Goal: Task Accomplishment & Management: Manage account settings

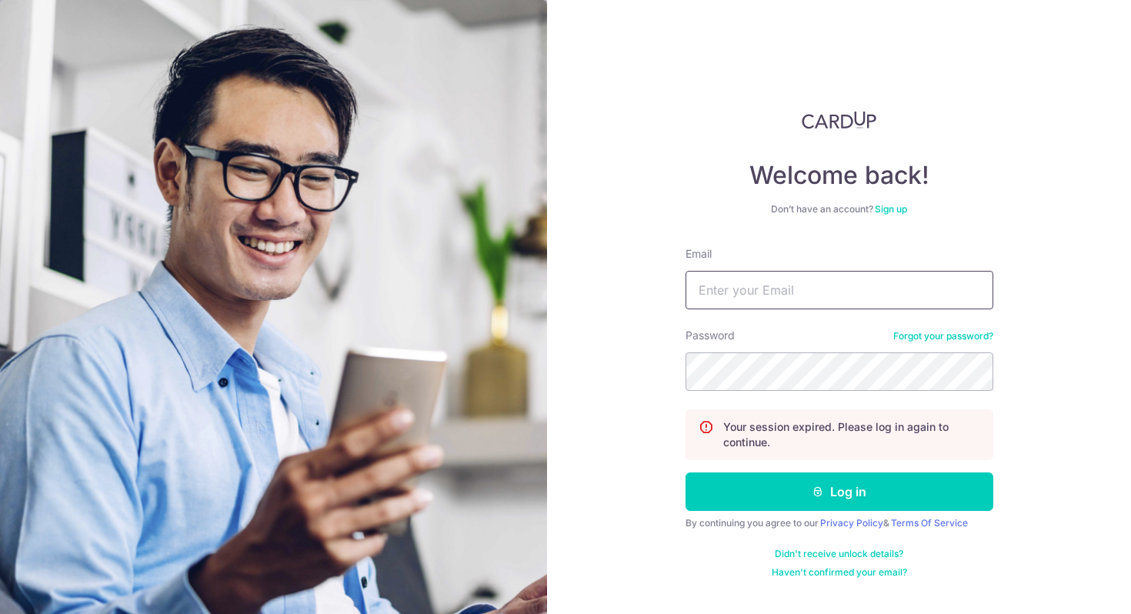
click at [819, 292] on input "Email" at bounding box center [839, 290] width 308 height 38
type input "[EMAIL_ADDRESS][DOMAIN_NAME]"
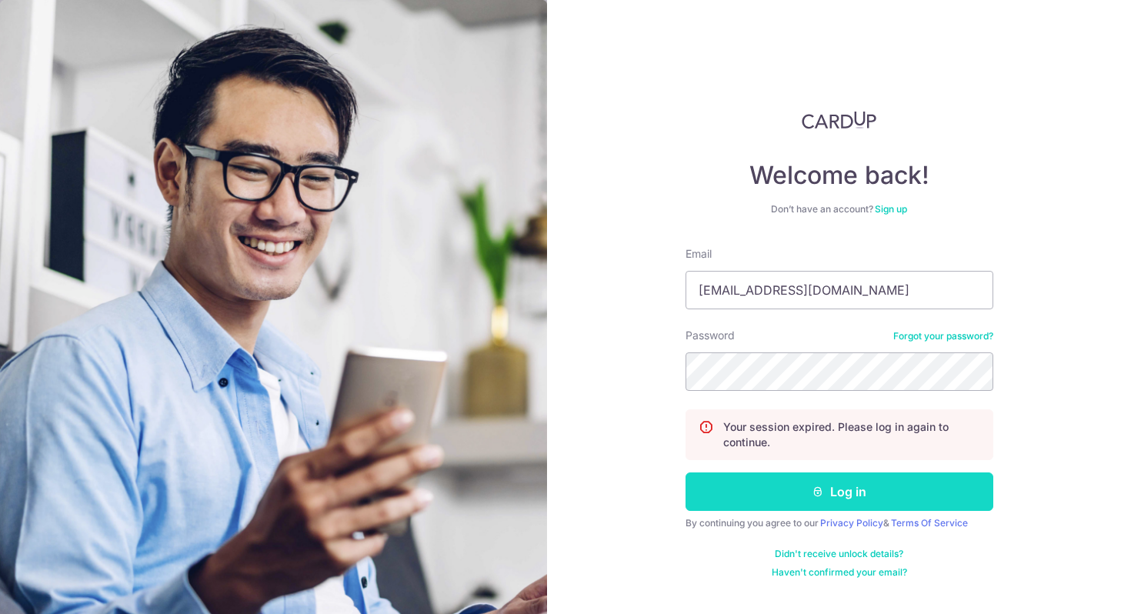
click at [836, 496] on button "Log in" at bounding box center [839, 491] width 308 height 38
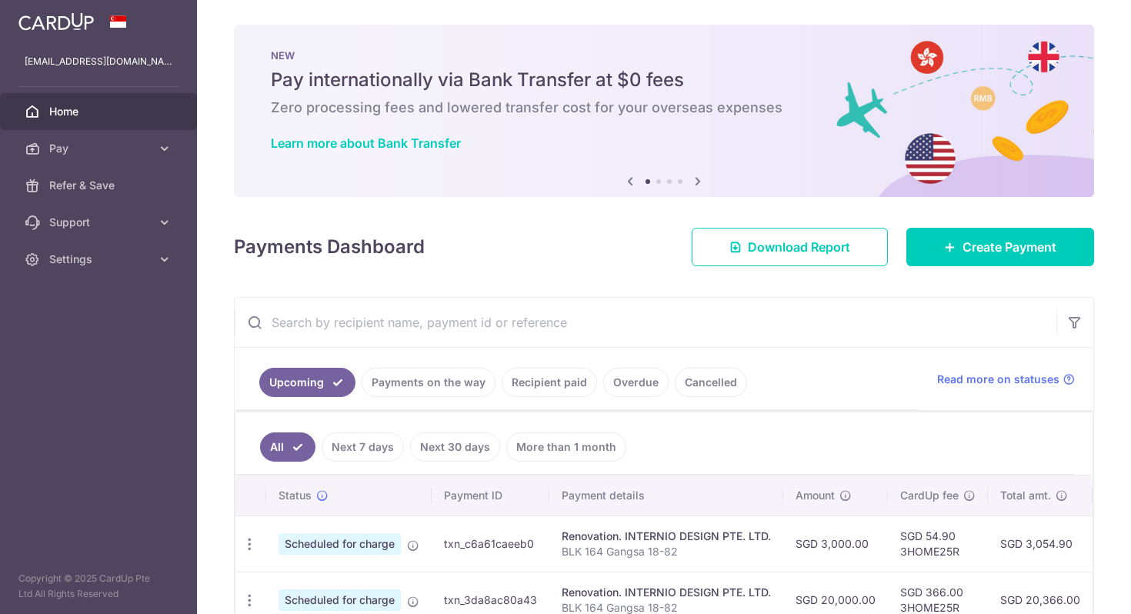
scroll to position [98, 0]
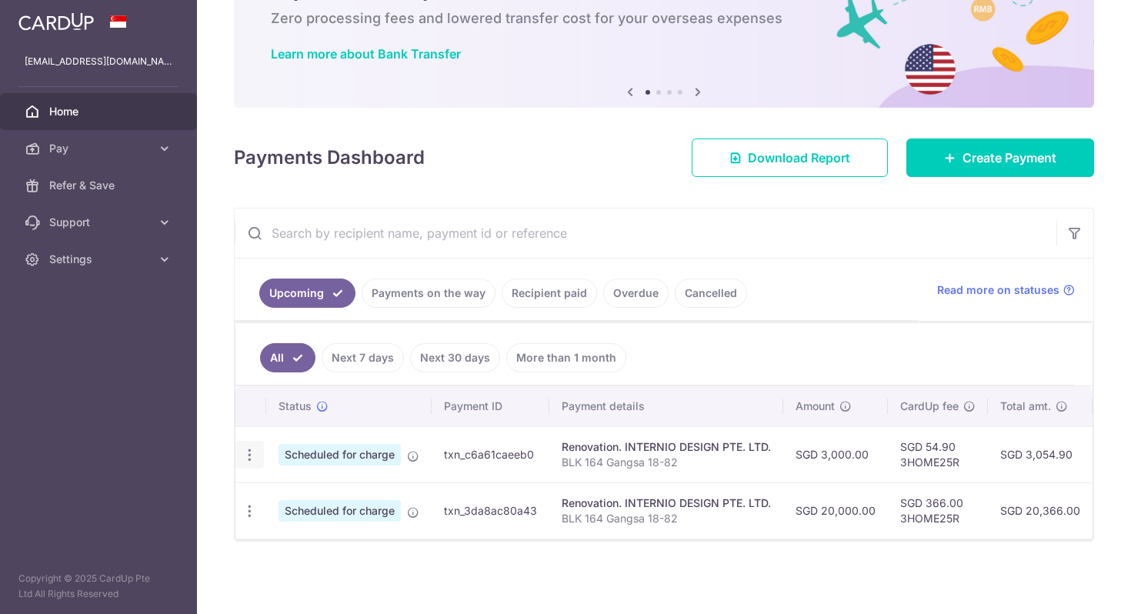
click at [256, 450] on icon "button" at bounding box center [250, 455] width 16 height 16
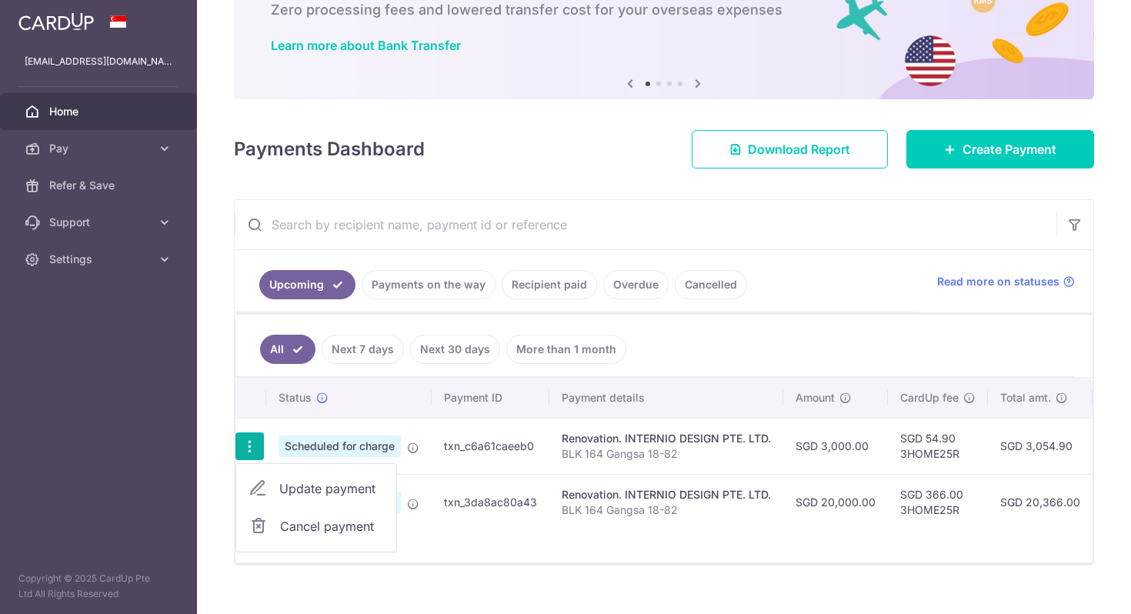
click at [342, 489] on span "Update payment" at bounding box center [331, 488] width 105 height 18
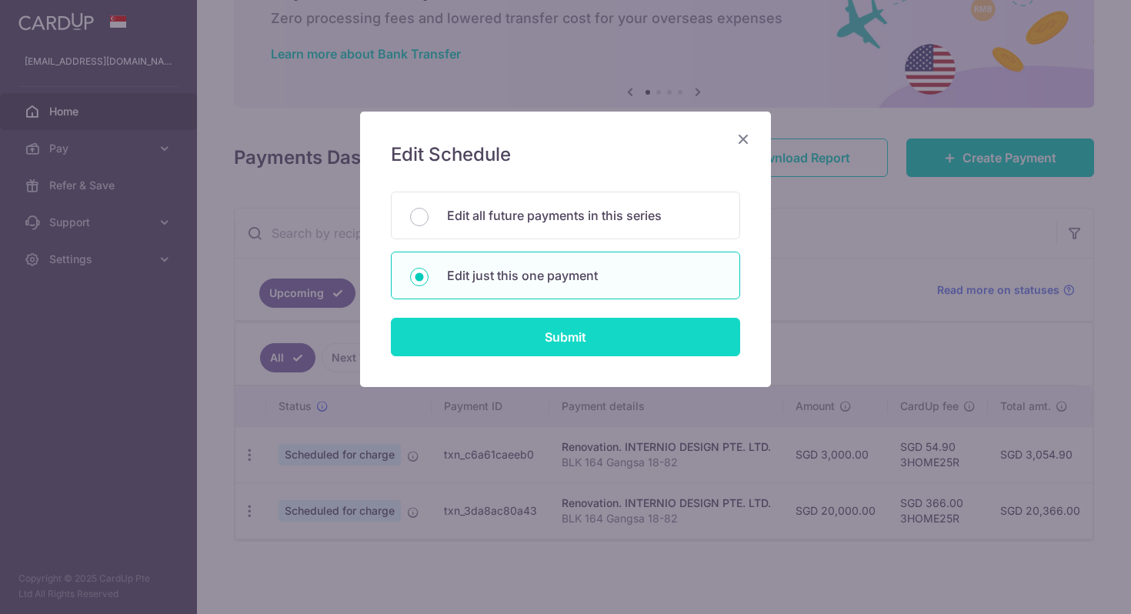
click at [523, 335] on input "Submit" at bounding box center [565, 337] width 349 height 38
radio input "true"
type input "3,000.00"
type input "[DATE]"
type input "BLK 164 Gangsa 18-82"
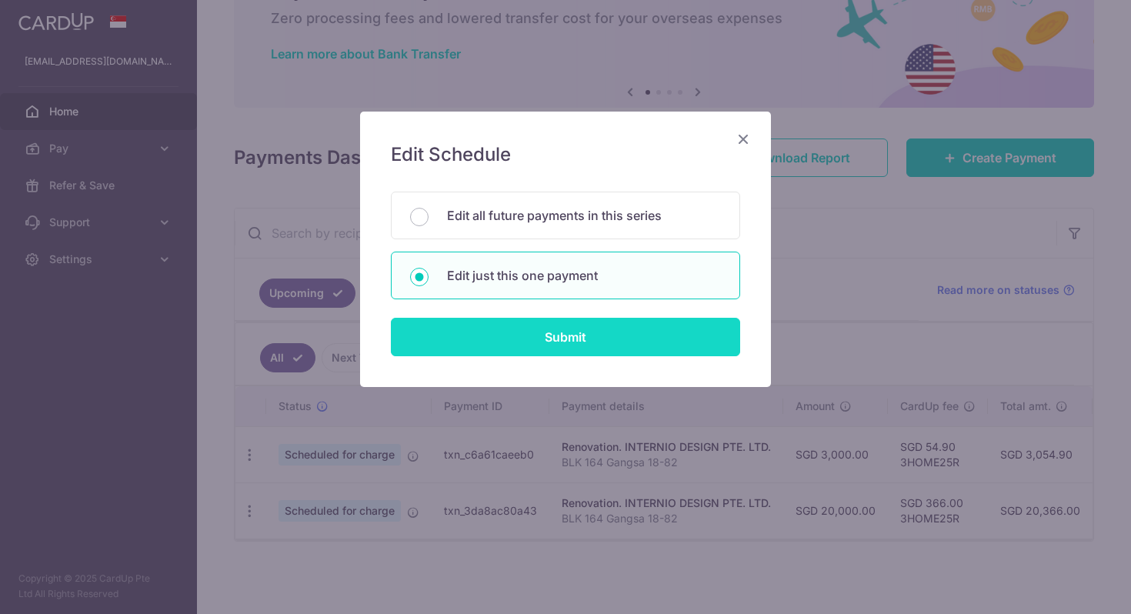
type input "40%"
type input "3HOME25R"
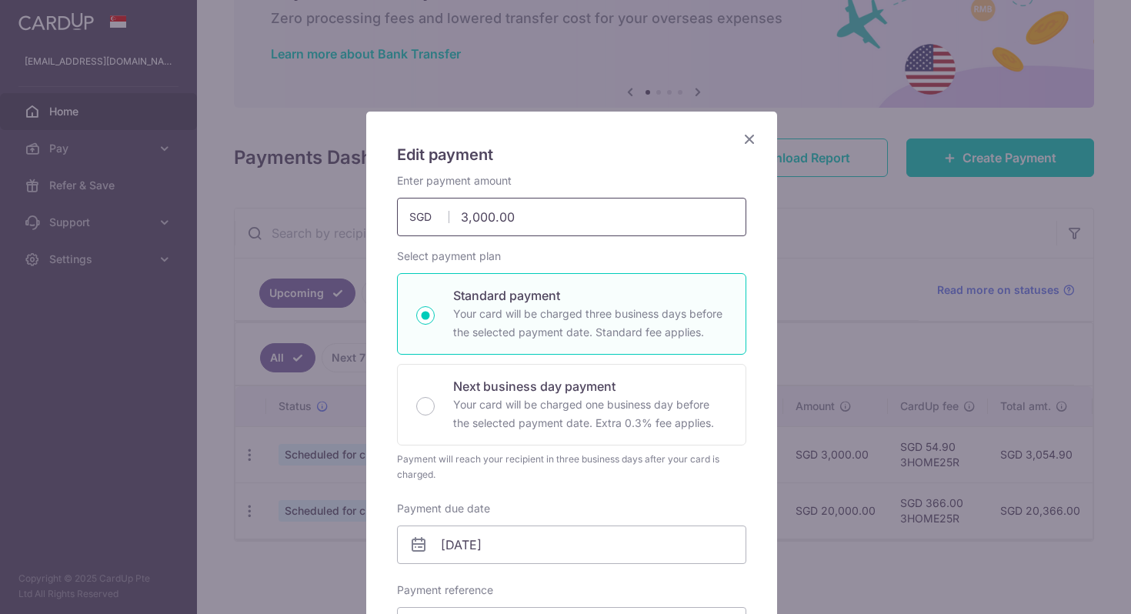
click at [458, 215] on input "3,000.00" at bounding box center [571, 217] width 349 height 38
click at [542, 221] on input "23000.00" at bounding box center [571, 217] width 349 height 38
type input "23,000.00"
click at [575, 159] on h5 "Edit payment" at bounding box center [571, 154] width 349 height 25
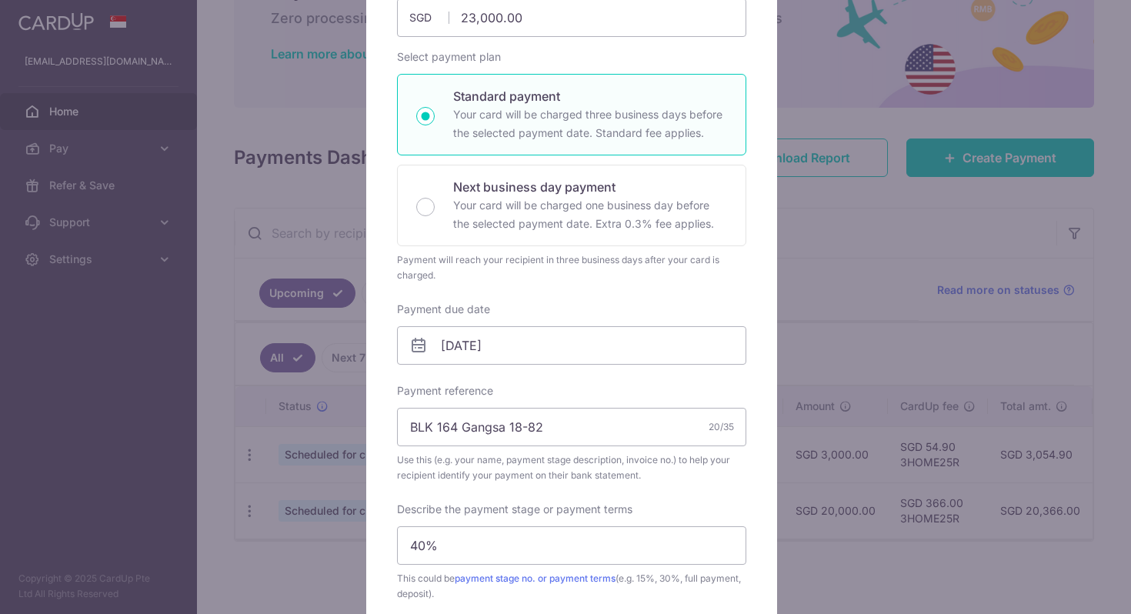
scroll to position [235, 0]
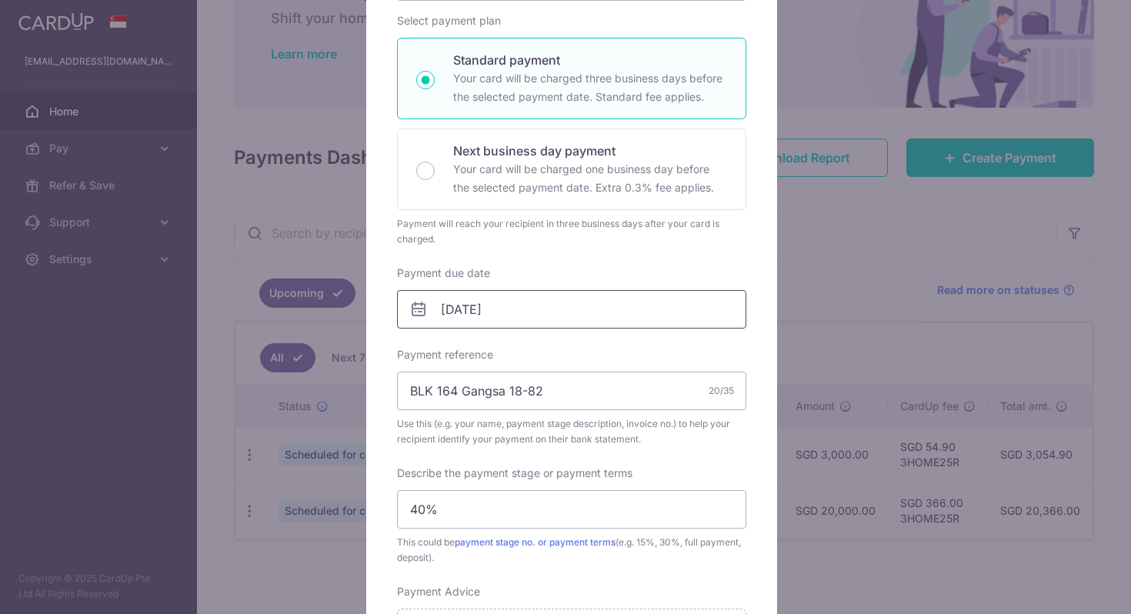
click at [555, 308] on input "[DATE]" at bounding box center [571, 309] width 349 height 38
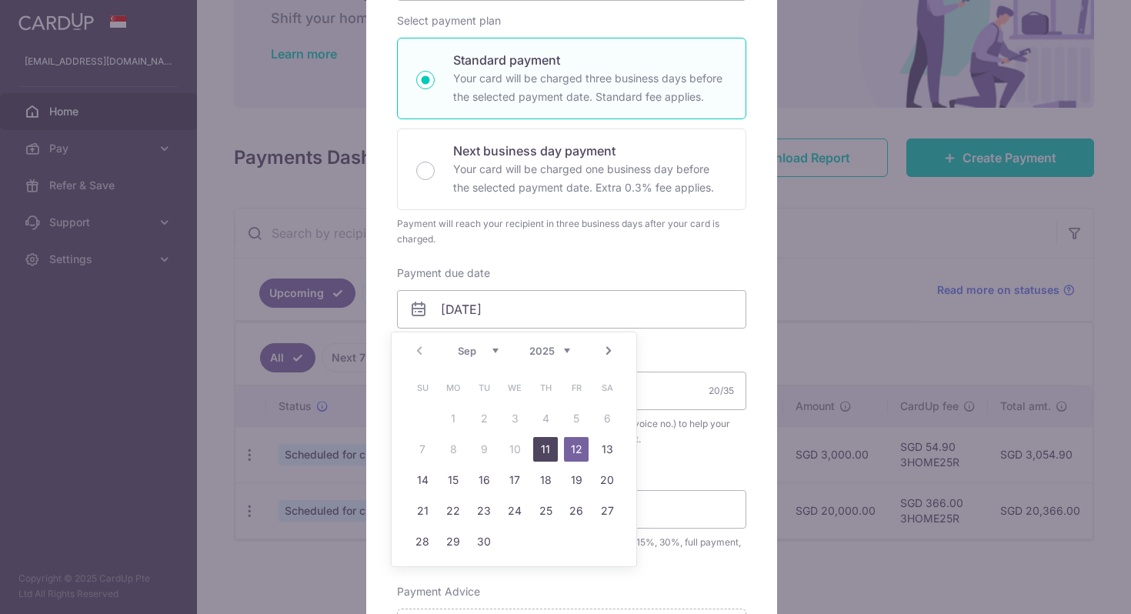
click at [542, 442] on link "11" at bounding box center [545, 449] width 25 height 25
type input "11/09/2025"
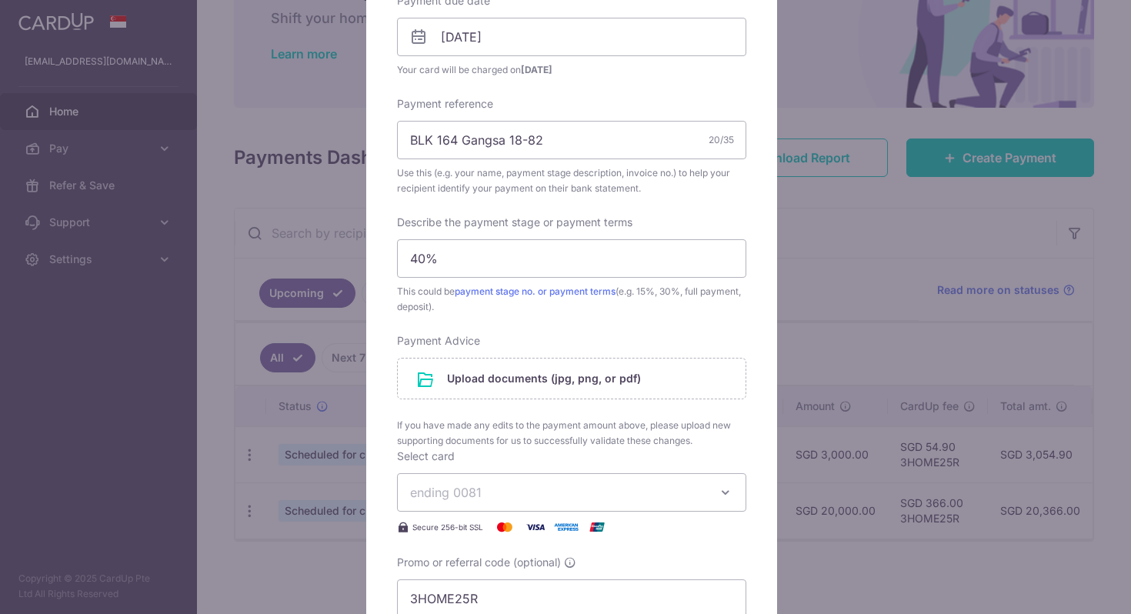
scroll to position [585, 0]
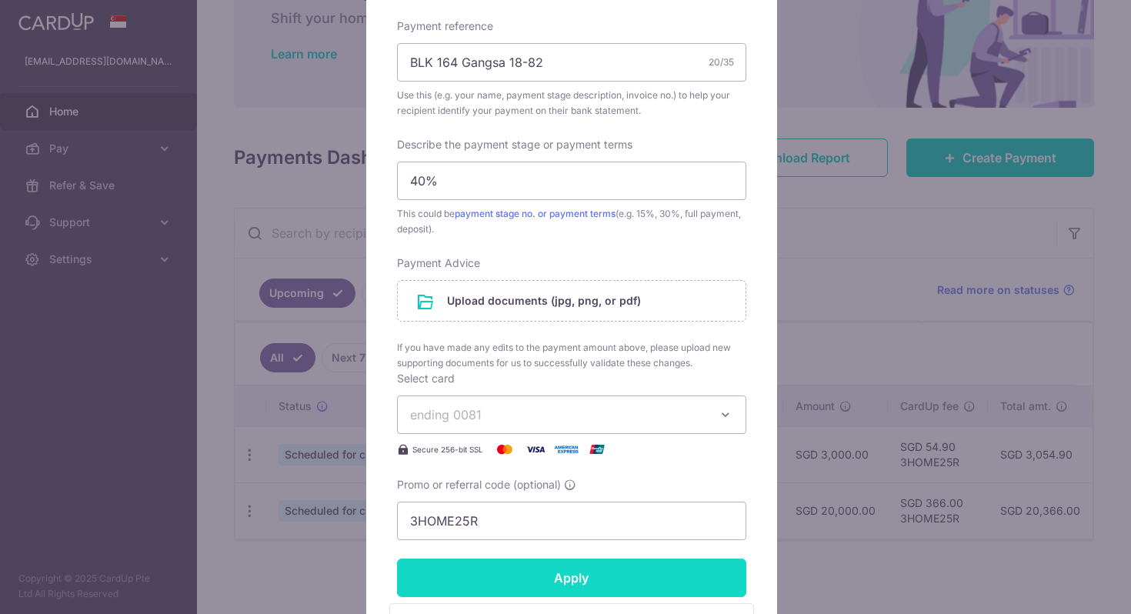
click at [614, 566] on input "Apply" at bounding box center [571, 577] width 349 height 38
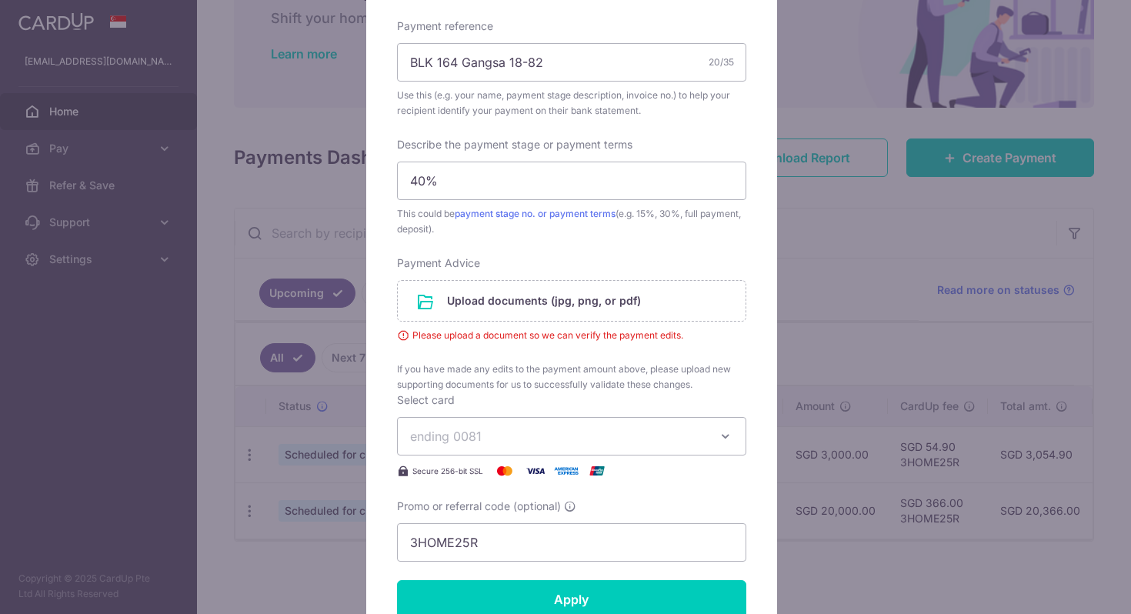
click at [588, 428] on span "ending 0081" at bounding box center [557, 436] width 295 height 18
click at [565, 497] on link "**** 0081" at bounding box center [572, 508] width 348 height 37
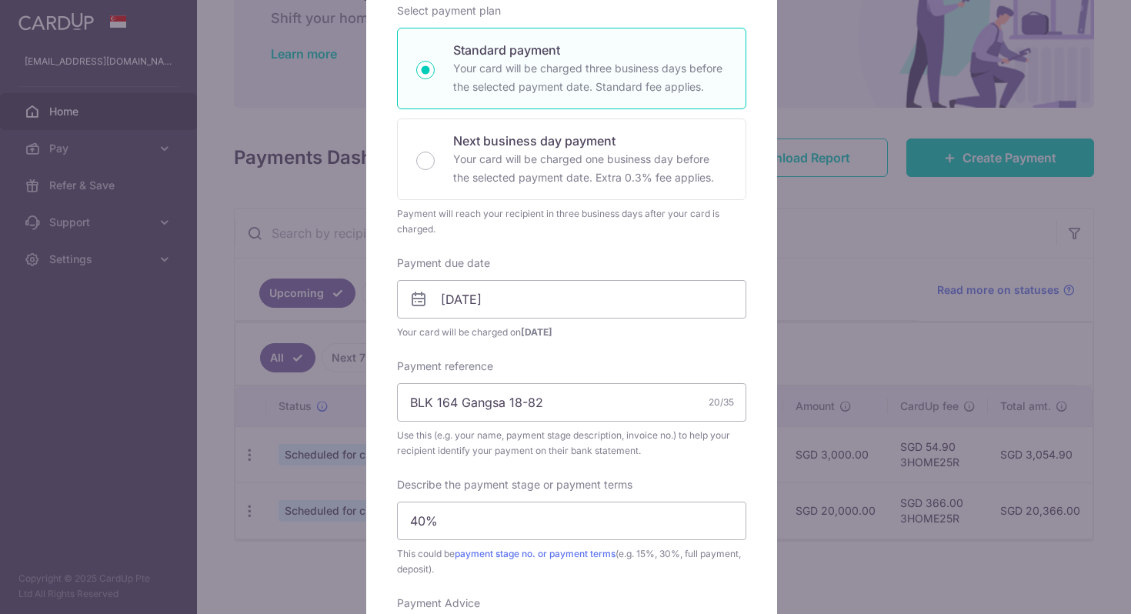
scroll to position [101, 0]
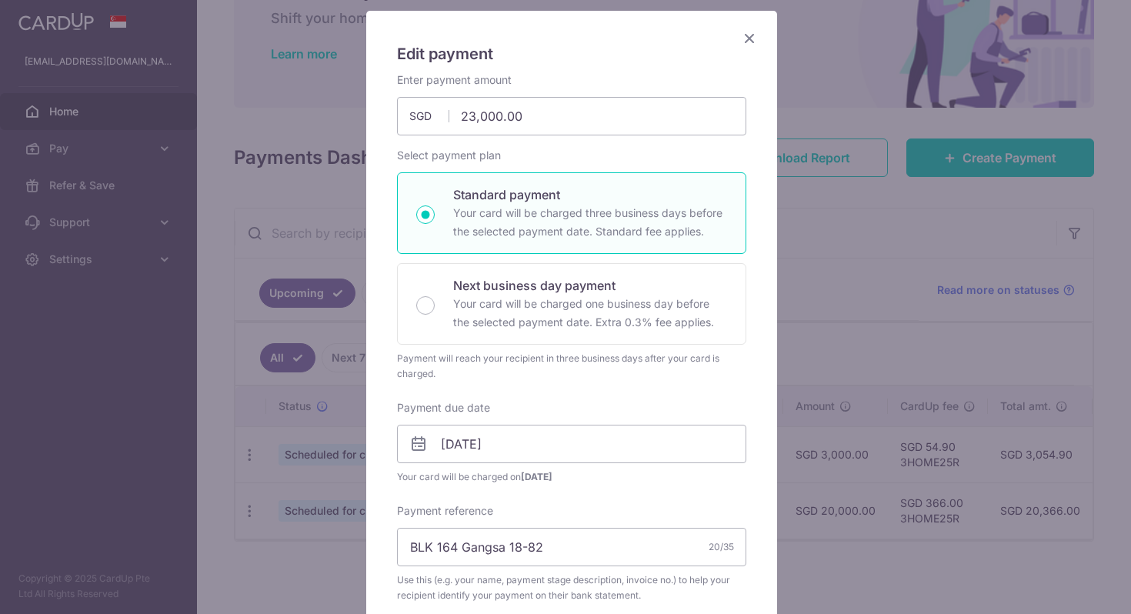
click at [743, 46] on icon "Close" at bounding box center [749, 37] width 18 height 19
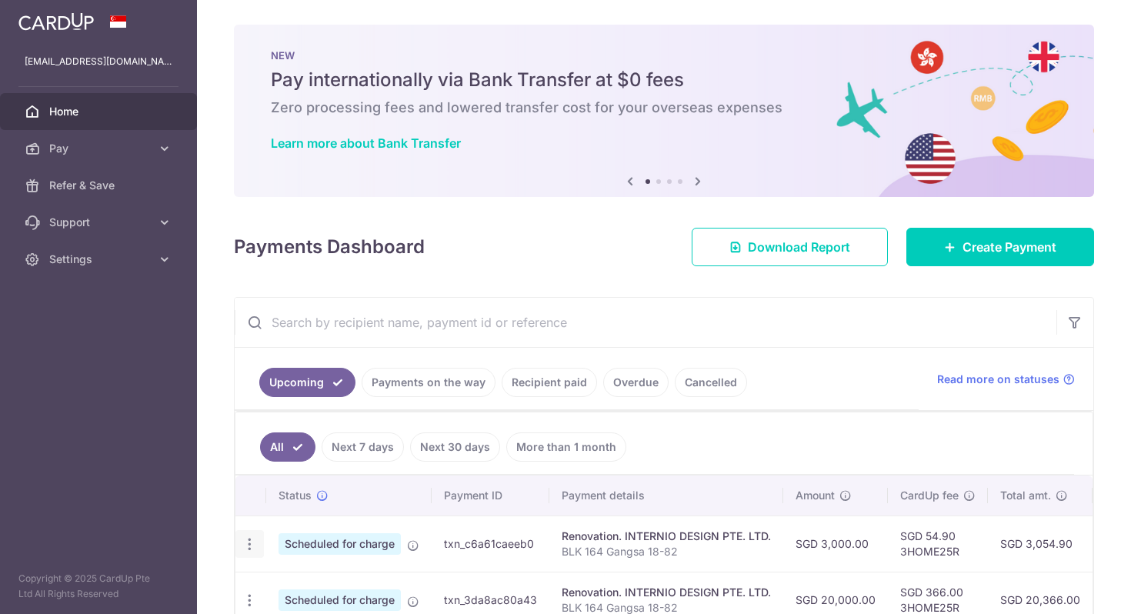
click at [251, 538] on icon "button" at bounding box center [250, 544] width 16 height 16
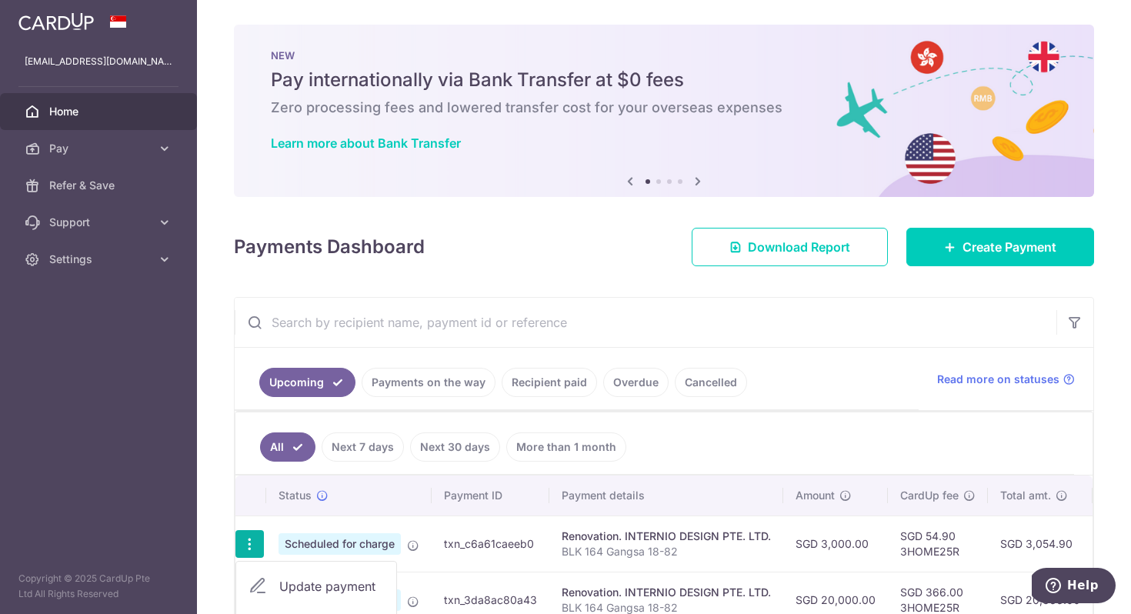
click at [259, 578] on icon at bounding box center [257, 586] width 18 height 18
radio input "true"
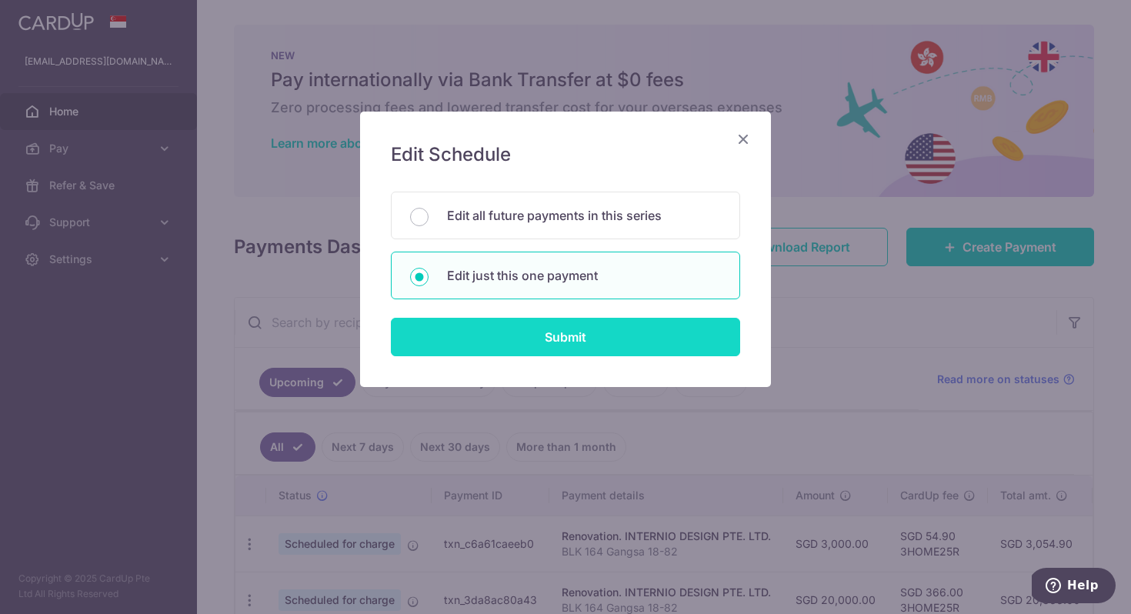
click at [499, 350] on input "Submit" at bounding box center [565, 337] width 349 height 38
radio input "true"
type input "3,000.00"
type input "[DATE]"
type input "BLK 164 Gangsa 18-82"
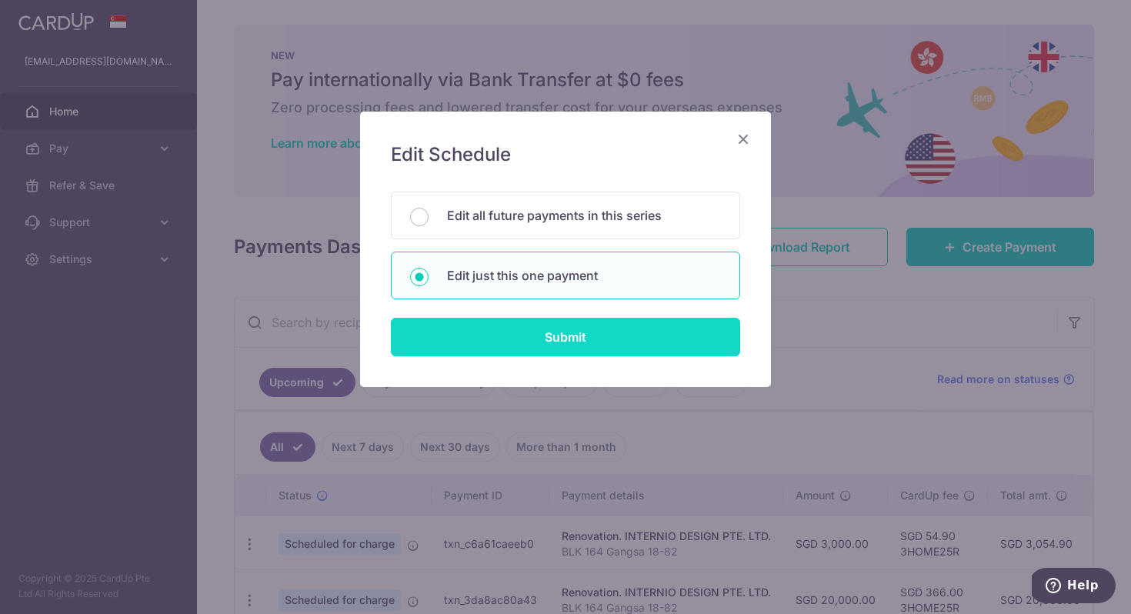
type input "40%"
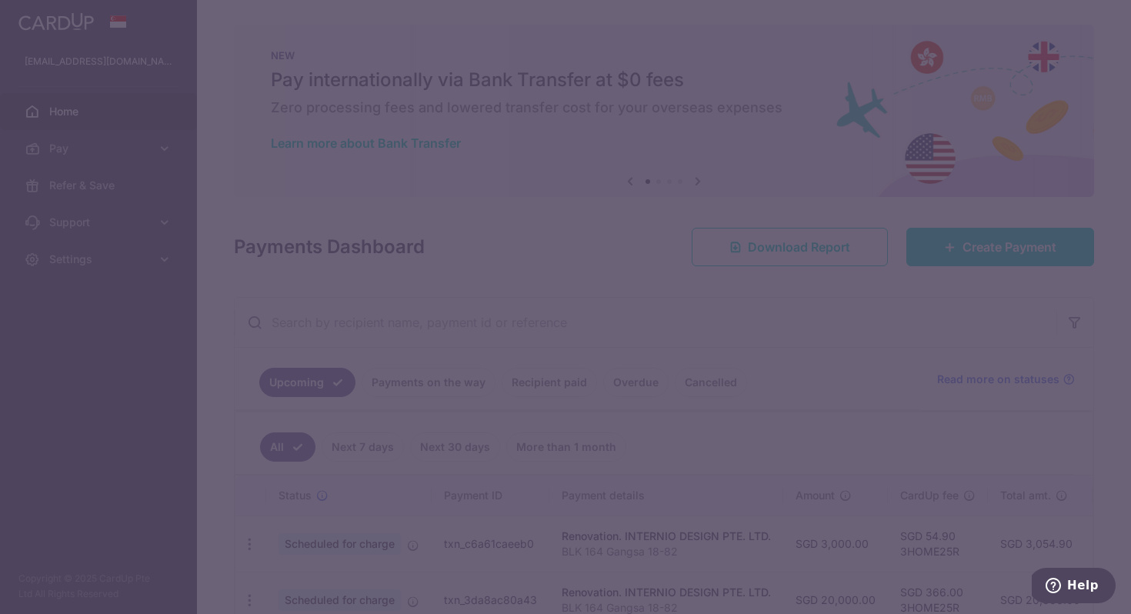
type input "3HOME25R"
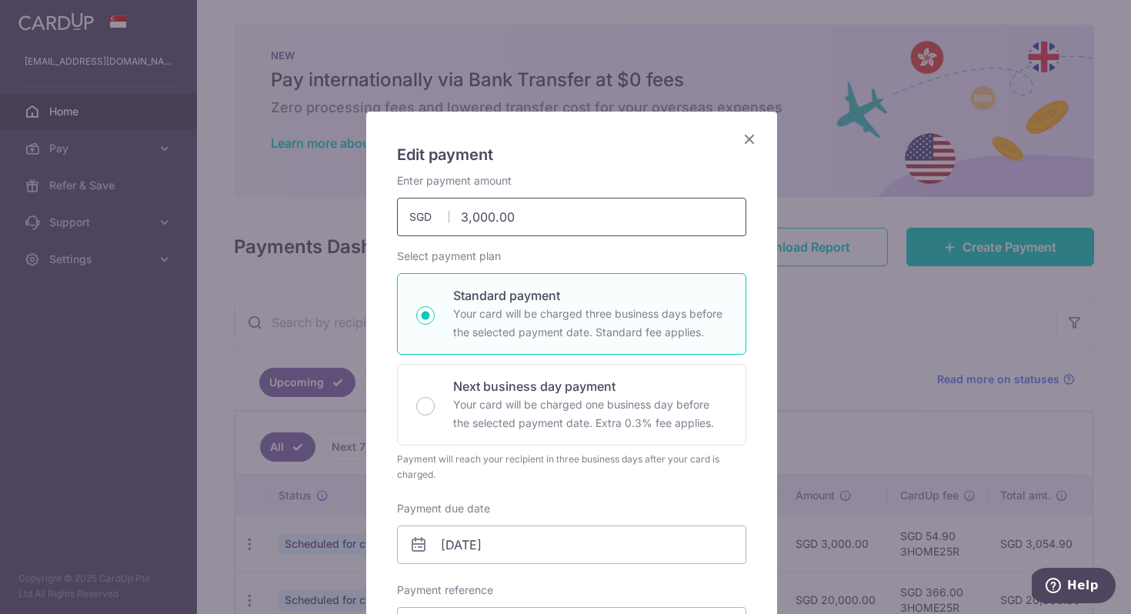
click at [456, 218] on input "3,000.00" at bounding box center [571, 217] width 349 height 38
type input "23,000.00"
click at [565, 188] on div "Enter payment amount 23,000.00 23000.00 SGD To change the payment amount, pleas…" at bounding box center [571, 204] width 349 height 63
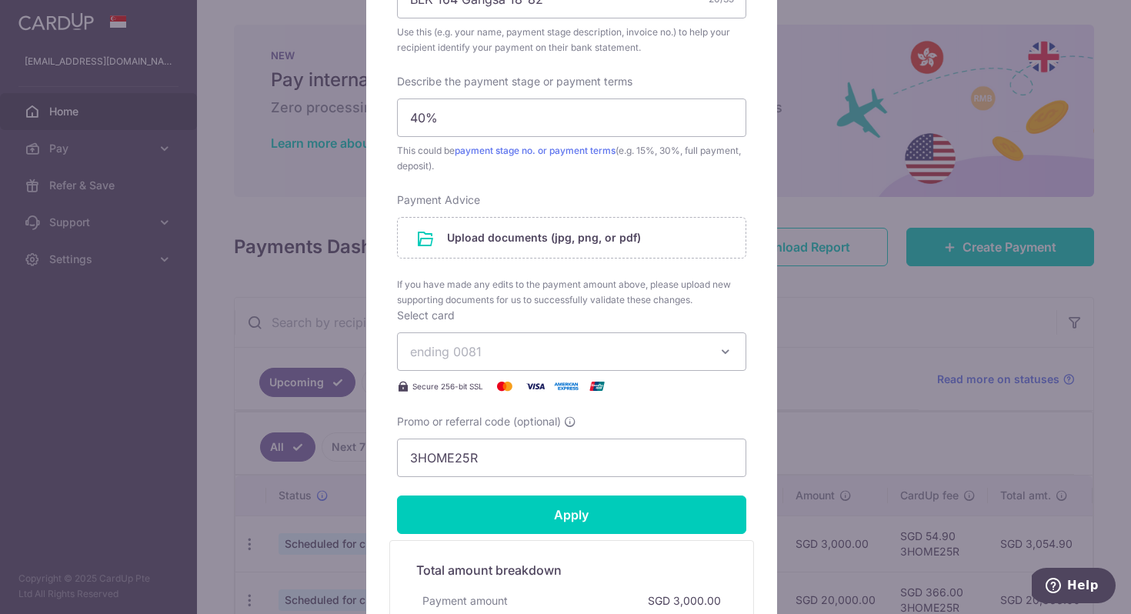
scroll to position [867, 0]
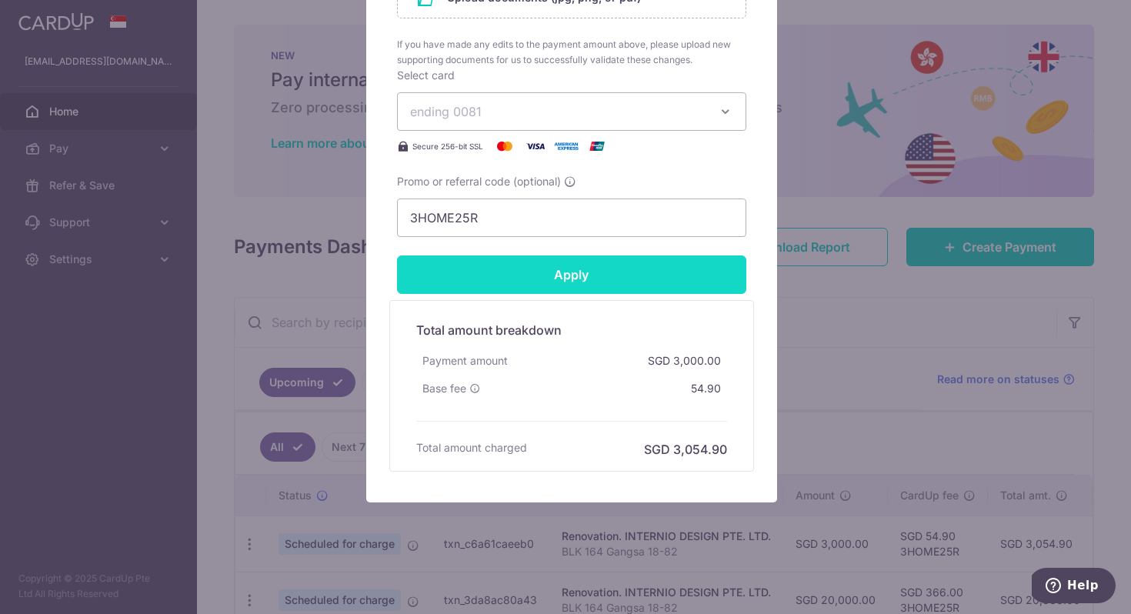
click at [590, 276] on input "Apply" at bounding box center [571, 274] width 349 height 38
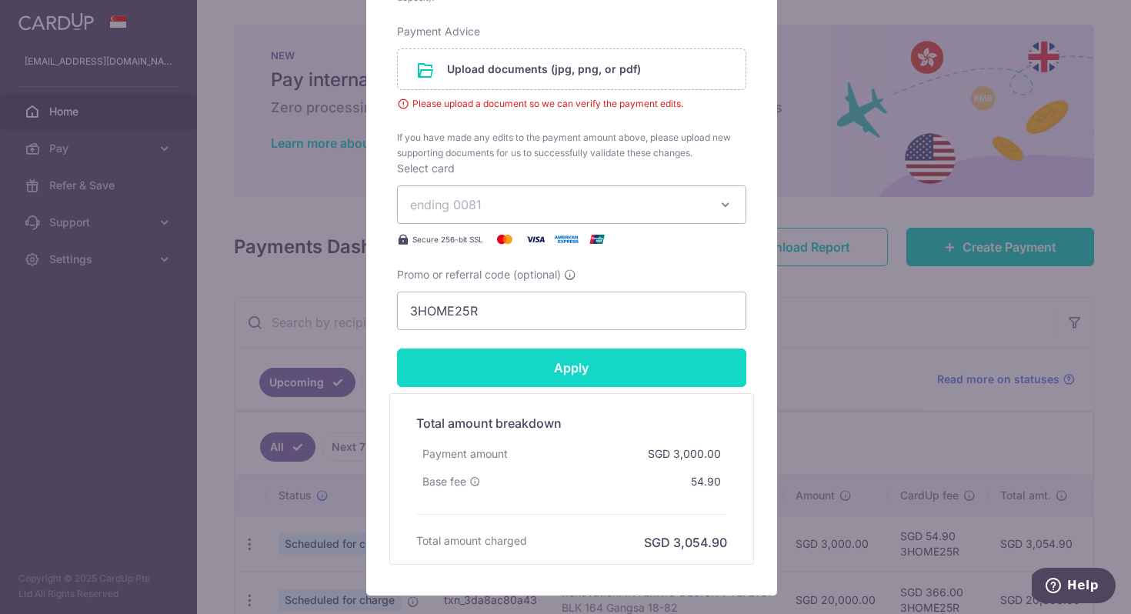
scroll to position [661, 0]
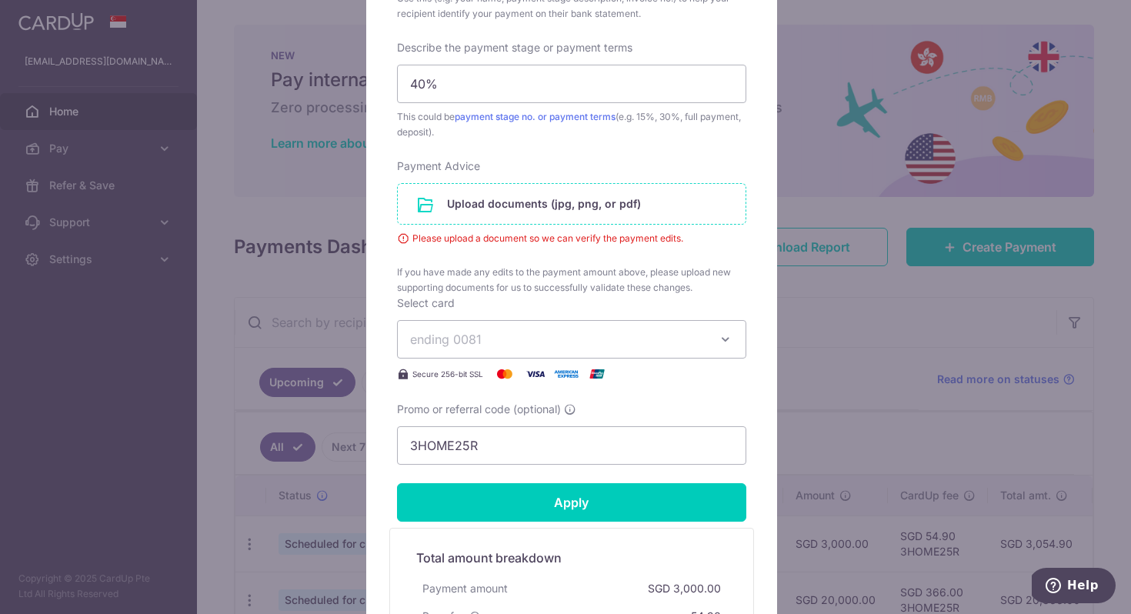
click at [573, 201] on input "file" at bounding box center [572, 204] width 348 height 40
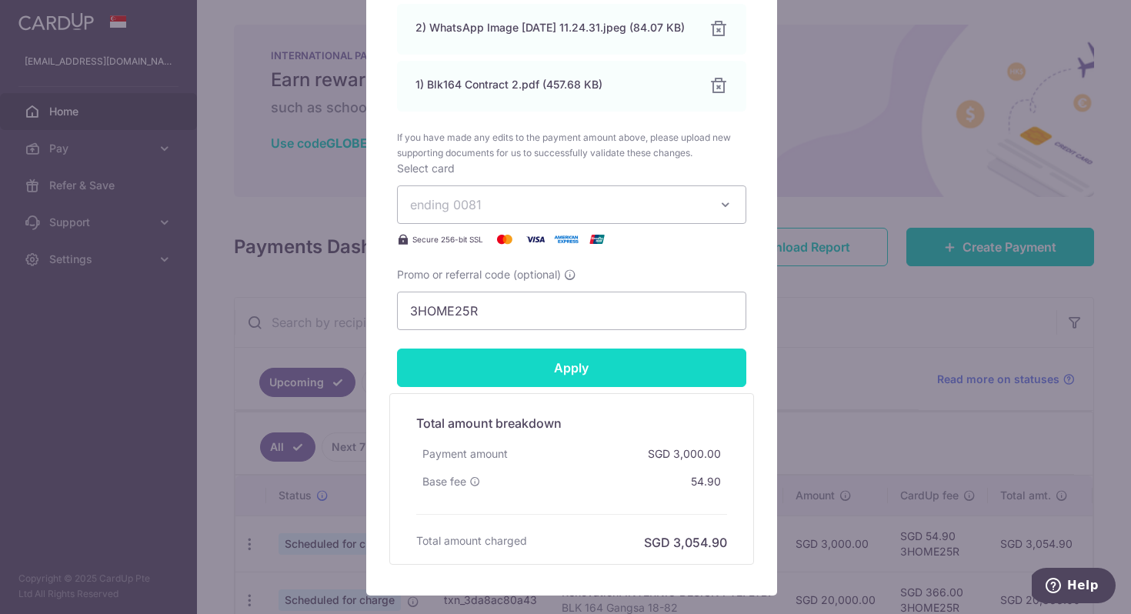
scroll to position [871, 0]
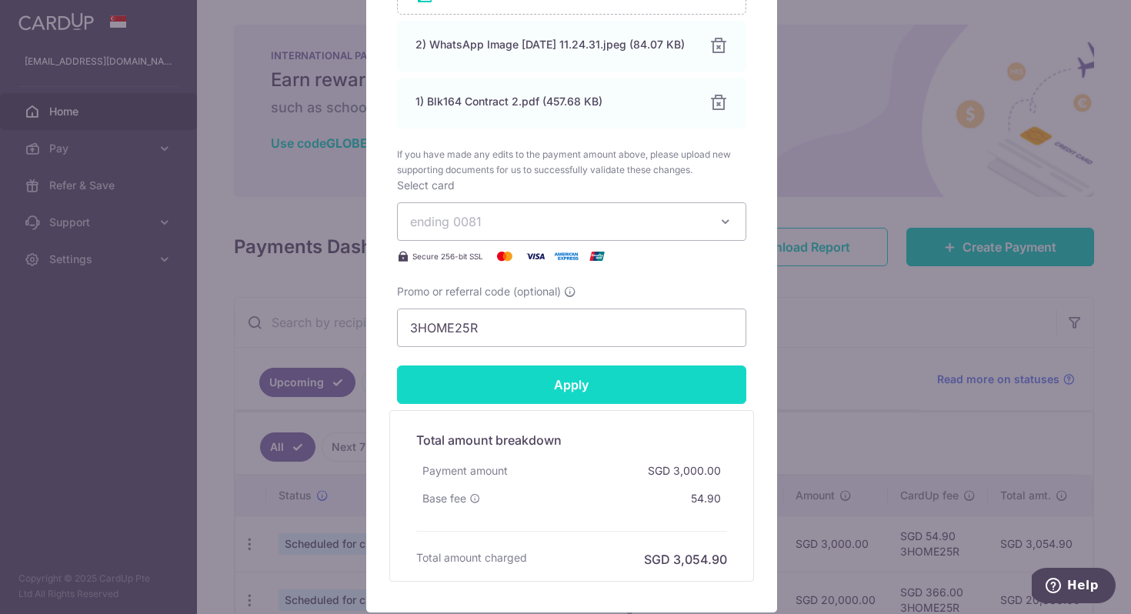
click at [599, 395] on input "Apply" at bounding box center [571, 384] width 349 height 38
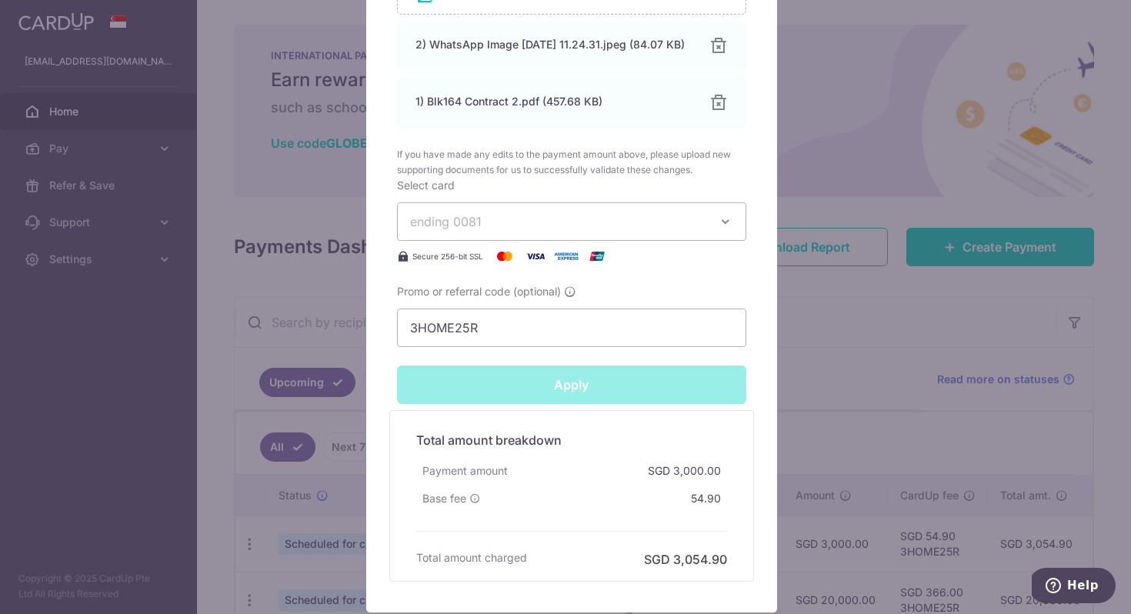
type input "Successfully Applied"
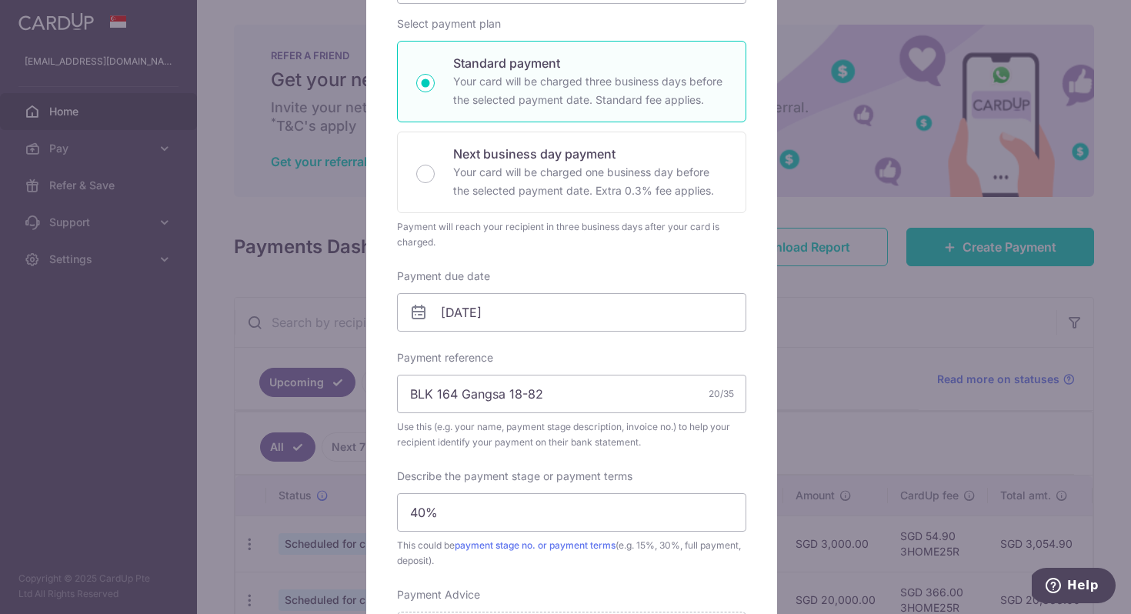
scroll to position [0, 0]
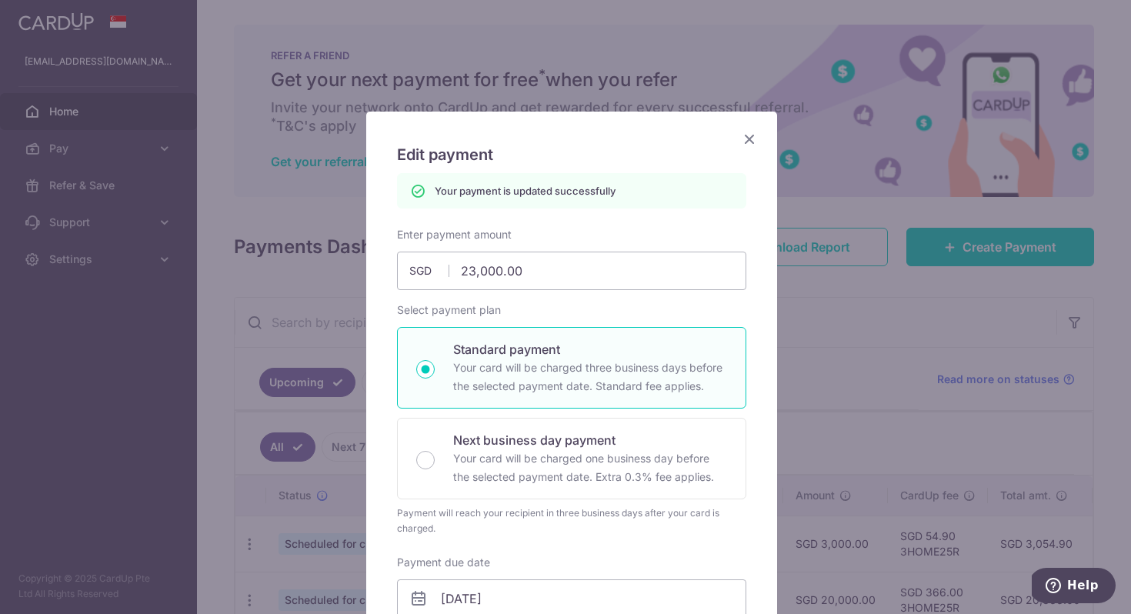
click at [742, 137] on icon "Close" at bounding box center [749, 138] width 18 height 19
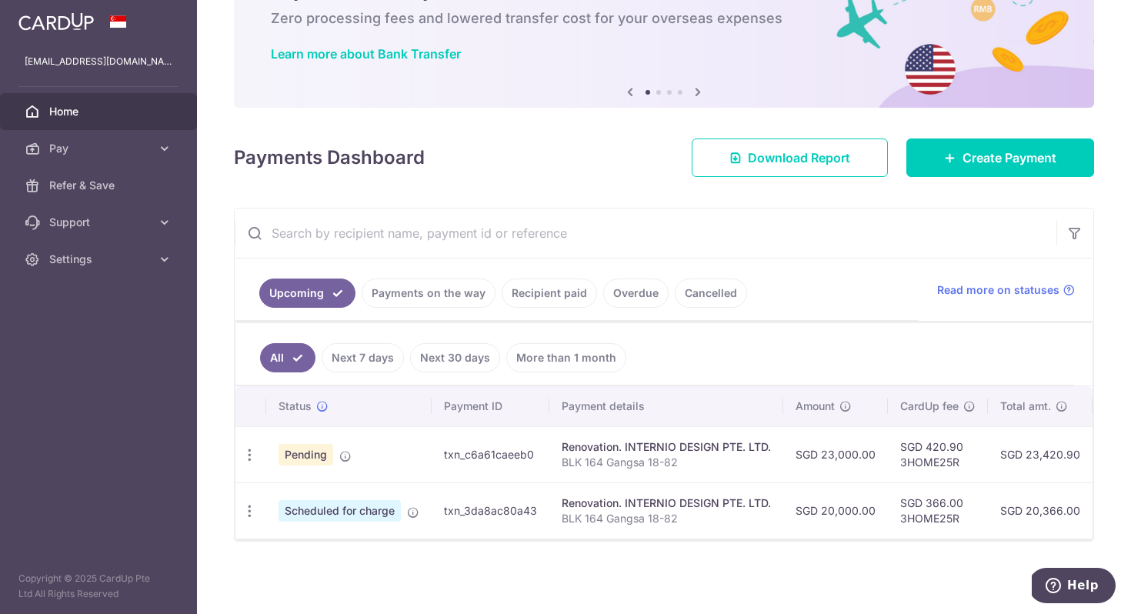
scroll to position [98, 0]
click at [250, 503] on icon "button" at bounding box center [250, 511] width 16 height 16
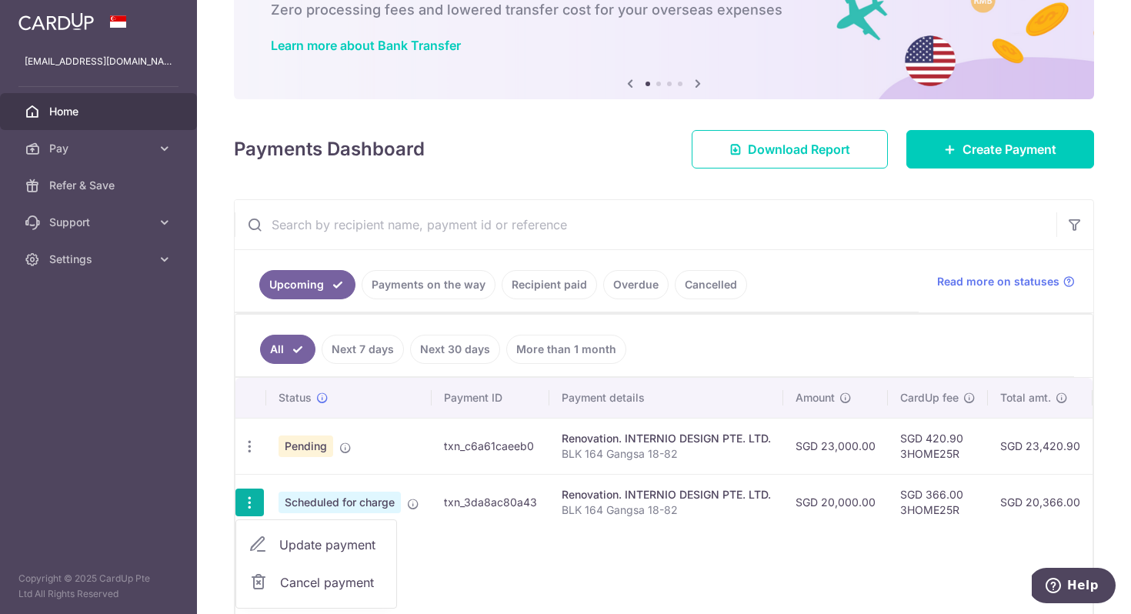
click at [278, 547] on link "Update payment" at bounding box center [316, 544] width 160 height 37
radio input "true"
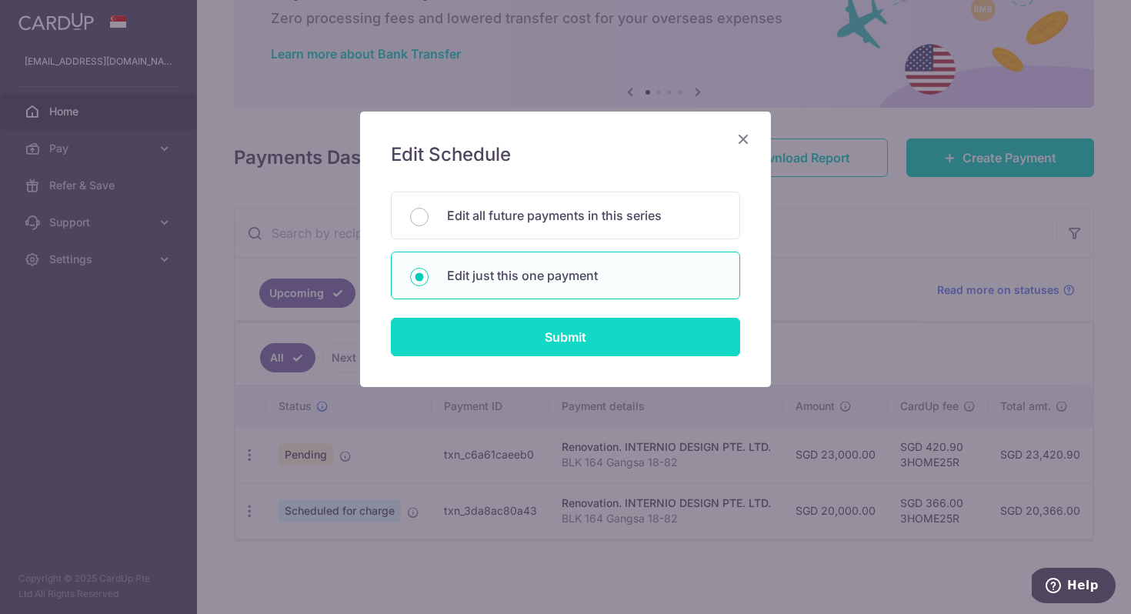
click at [566, 337] on input "Submit" at bounding box center [565, 337] width 349 height 38
radio input "true"
type input "20,000.00"
type input "[DATE]"
type input "BLK 164 Gangsa 18-82"
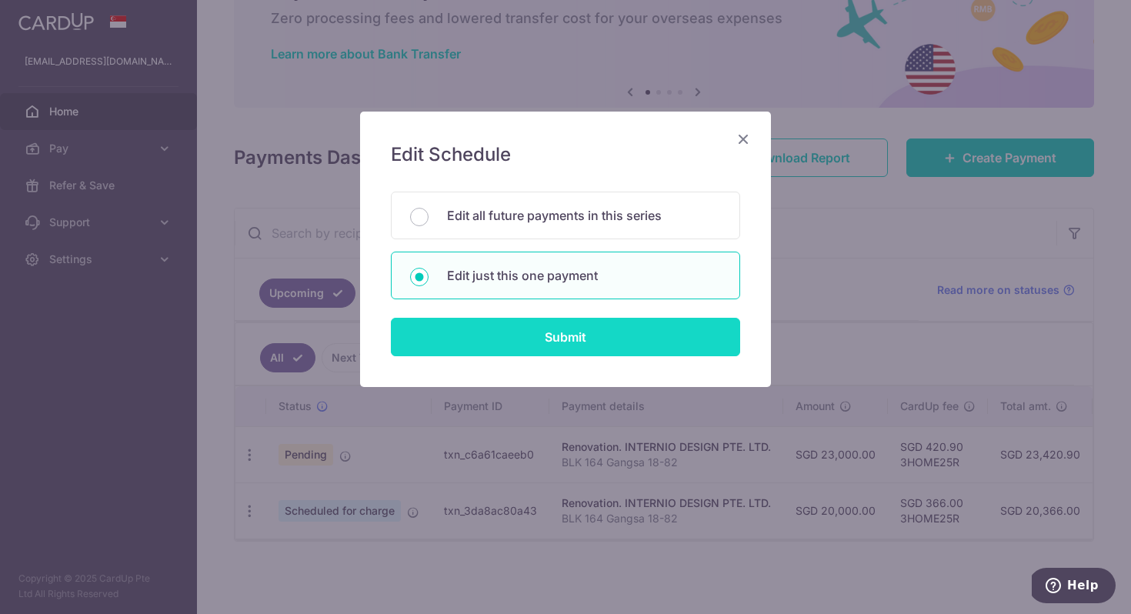
type input "40%"
type input "3HOME25R"
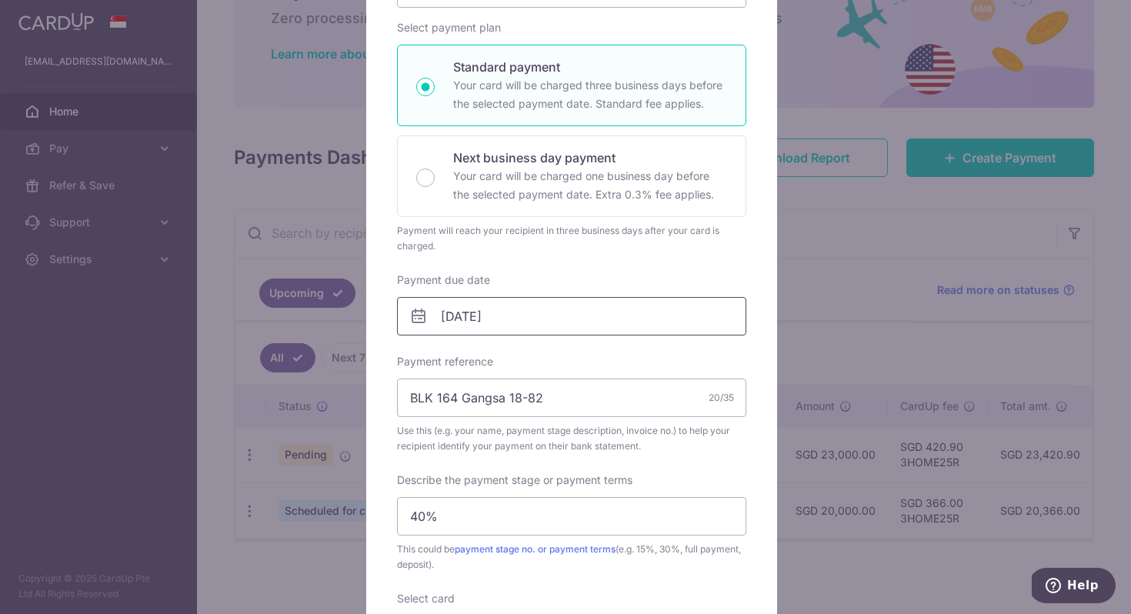
scroll to position [229, 0]
click at [518, 314] on input "[DATE]" at bounding box center [571, 315] width 349 height 38
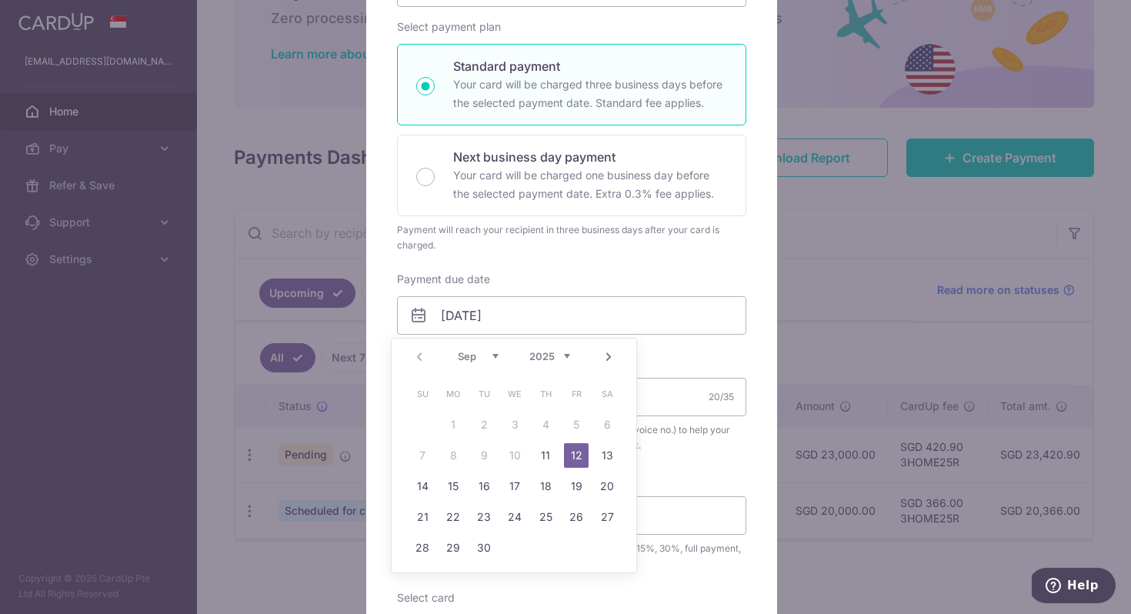
click at [604, 356] on link "Next" at bounding box center [608, 357] width 18 height 18
click at [565, 458] on link "10" at bounding box center [576, 455] width 25 height 25
type input "[DATE]"
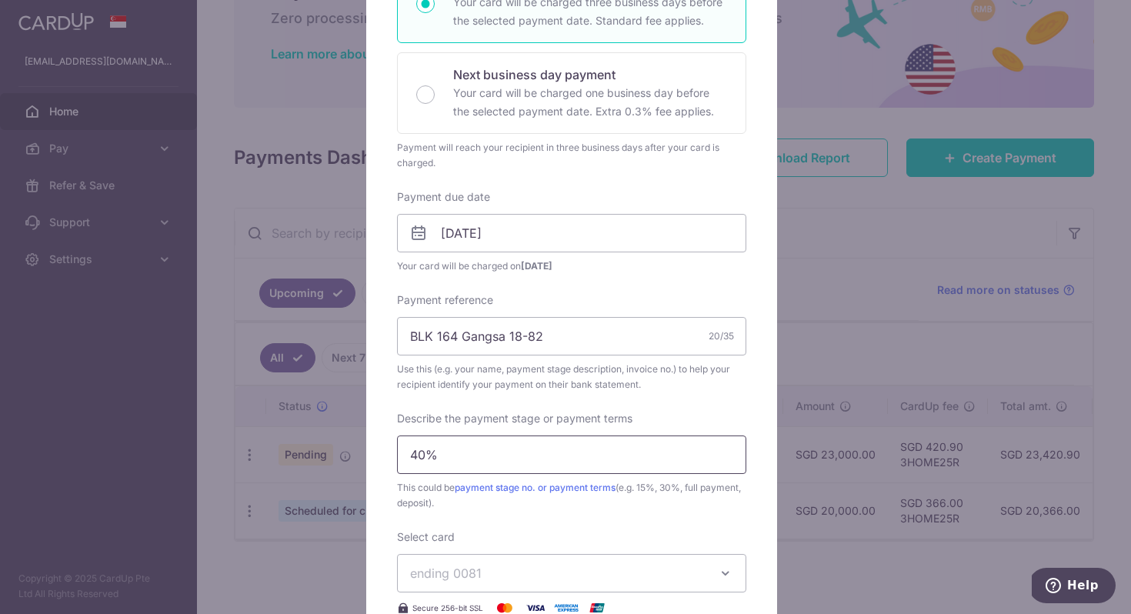
scroll to position [312, 0]
click at [430, 452] on input "40%" at bounding box center [571, 454] width 349 height 38
drag, startPoint x: 418, startPoint y: 454, endPoint x: 383, endPoint y: 452, distance: 35.5
click at [383, 452] on div "Edit payment By clicking apply, you will make changes to all payments to INTERN…" at bounding box center [571, 381] width 411 height 1164
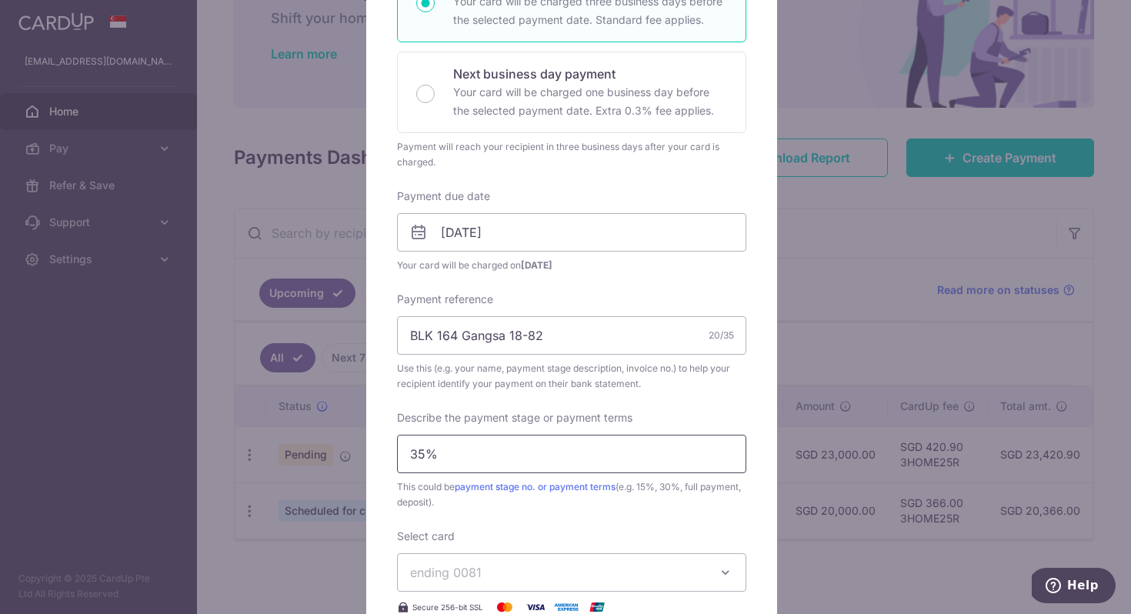
type input "35%"
click at [558, 419] on label "Describe the payment stage or payment terms" at bounding box center [514, 417] width 235 height 15
click at [558, 435] on input "35%" at bounding box center [571, 454] width 349 height 38
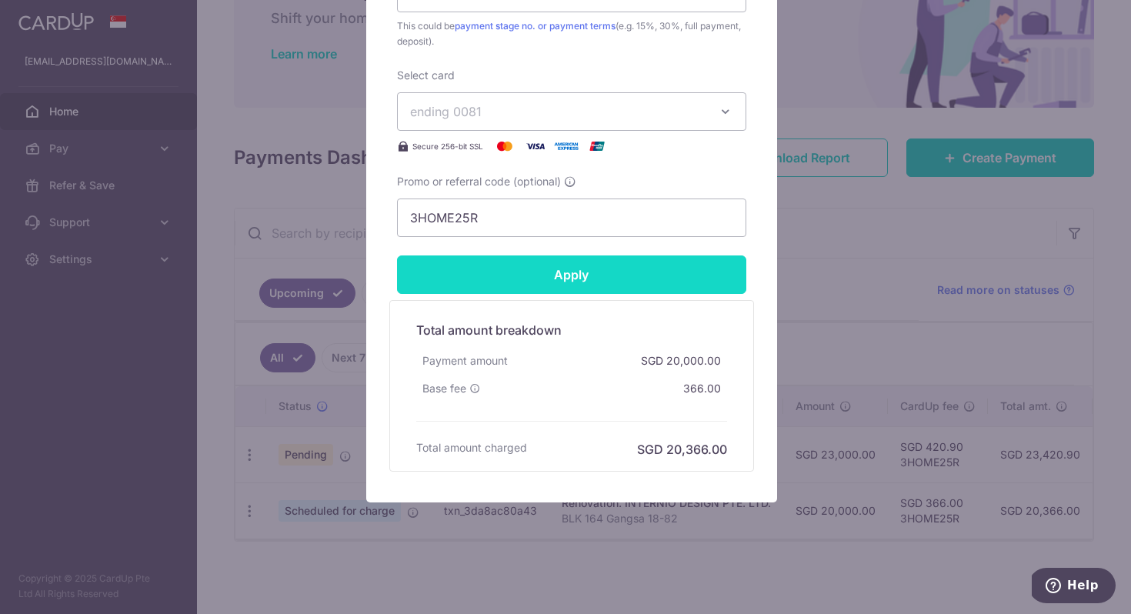
click at [575, 276] on input "Apply" at bounding box center [571, 274] width 349 height 38
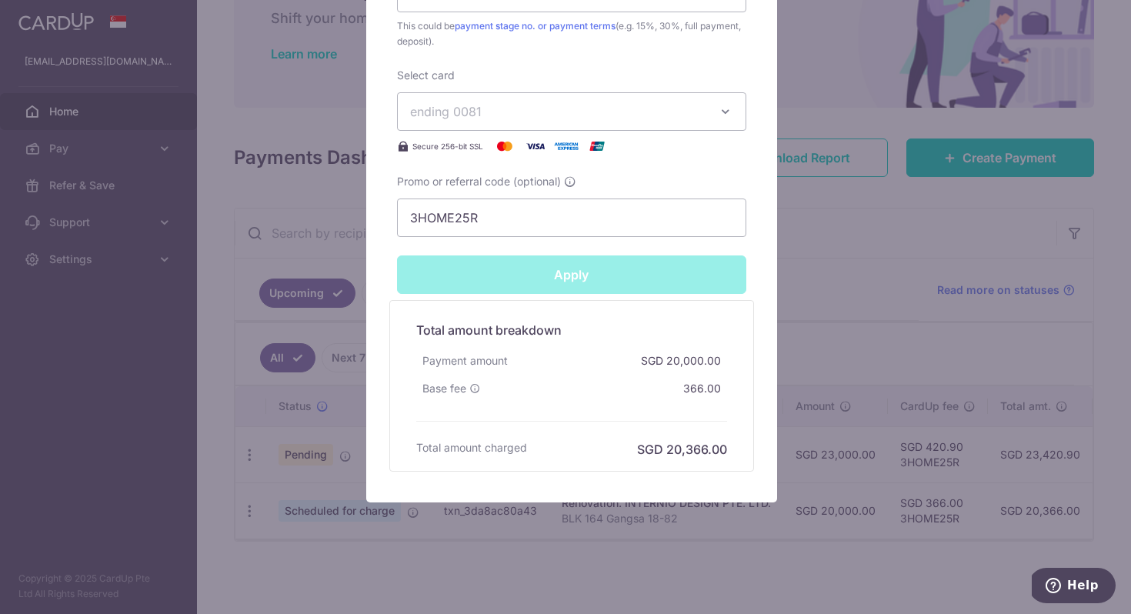
type input "Successfully Applied"
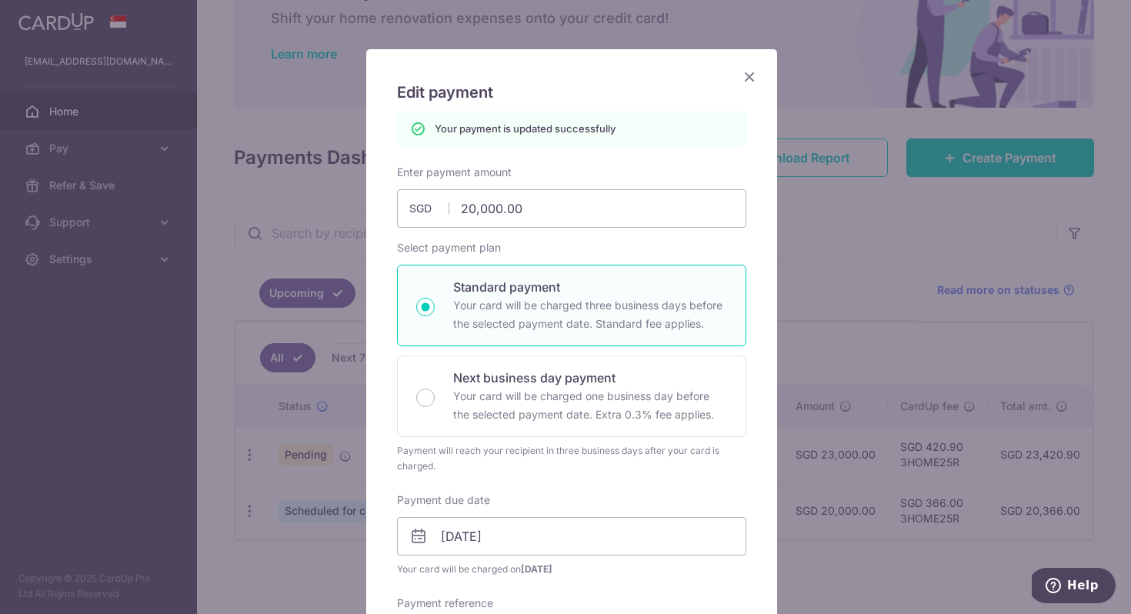
scroll to position [0, 0]
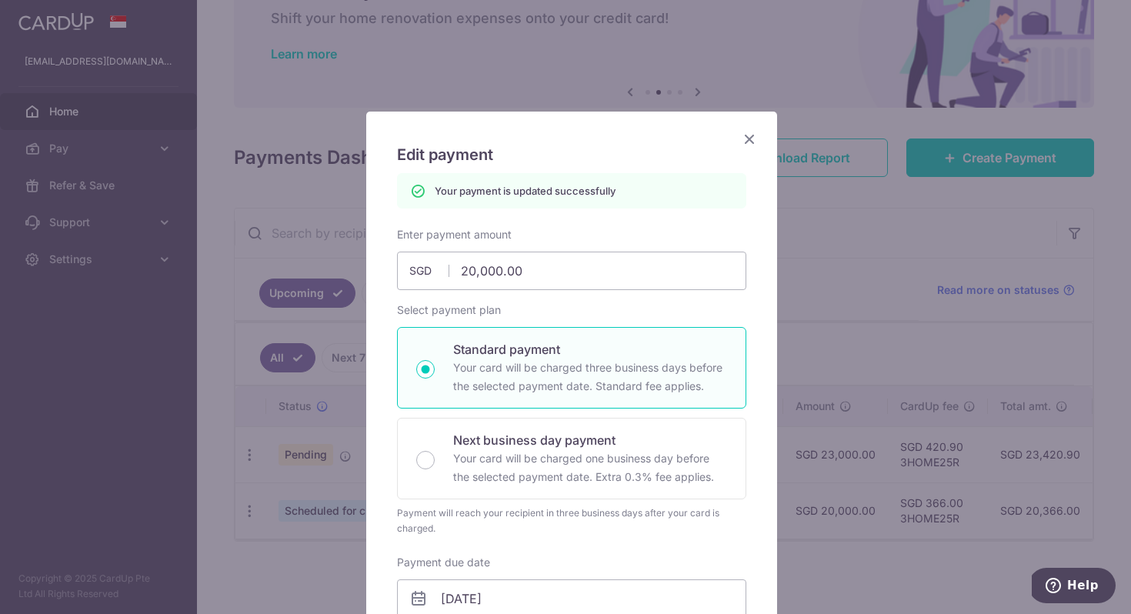
click at [746, 135] on icon "Close" at bounding box center [749, 138] width 18 height 19
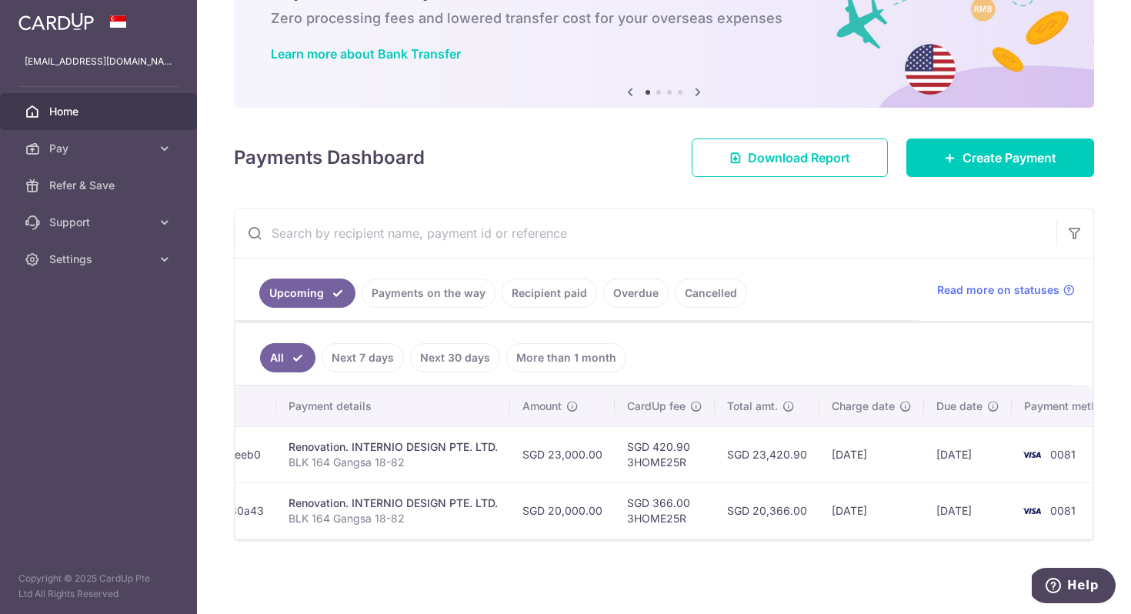
scroll to position [0, 308]
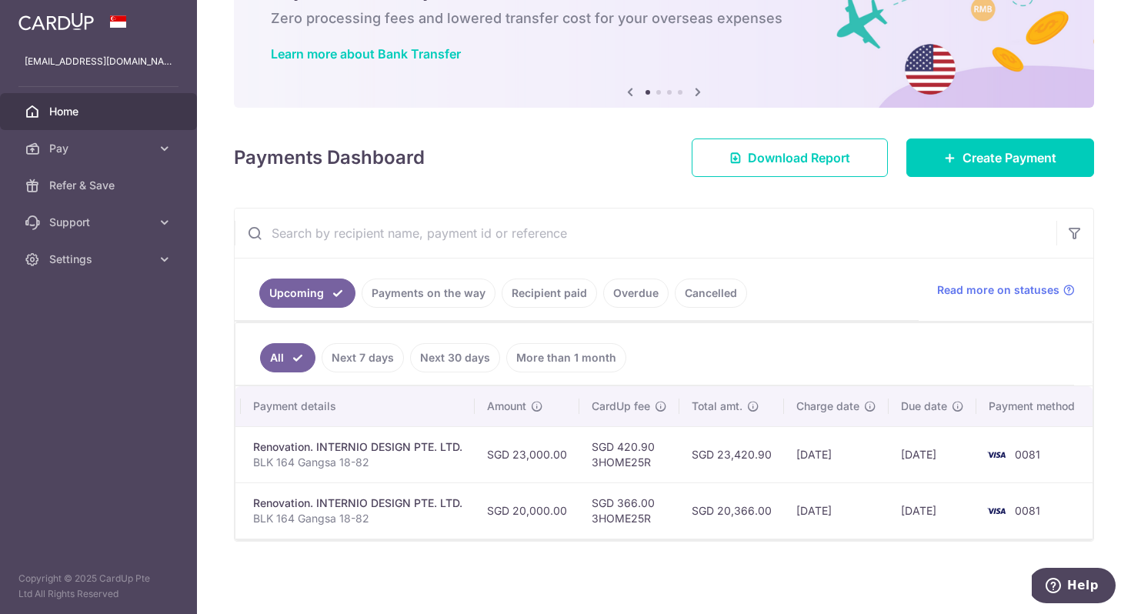
click at [825, 502] on td "[DATE]" at bounding box center [836, 510] width 105 height 56
click at [832, 499] on td "[DATE]" at bounding box center [836, 510] width 105 height 56
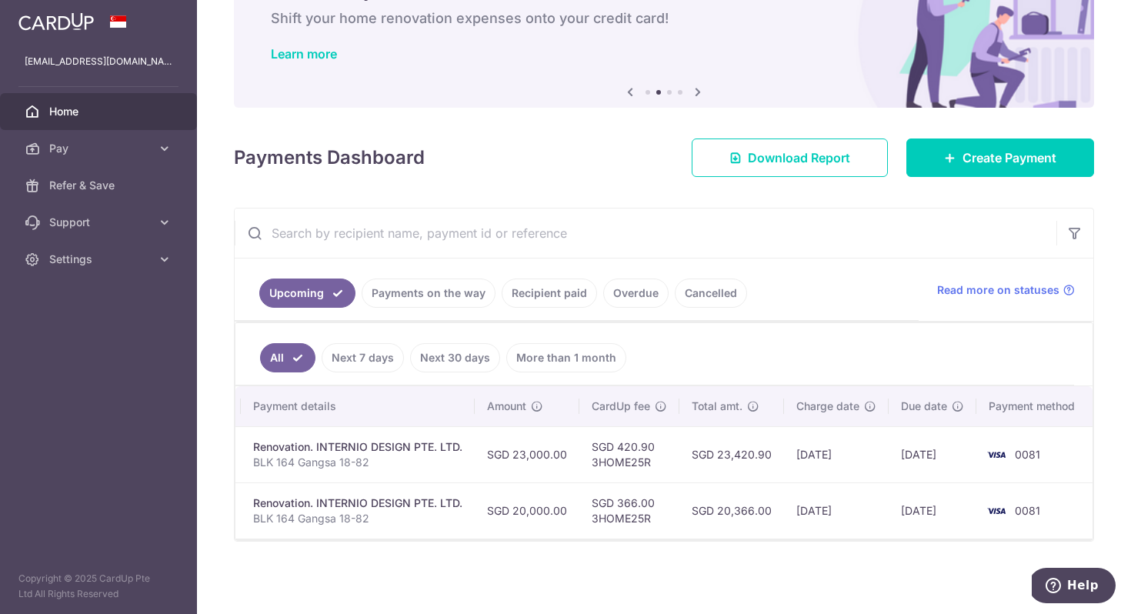
click at [724, 442] on td "SGD 23,420.90" at bounding box center [731, 454] width 105 height 56
click at [738, 449] on td "SGD 23,420.90" at bounding box center [731, 454] width 105 height 56
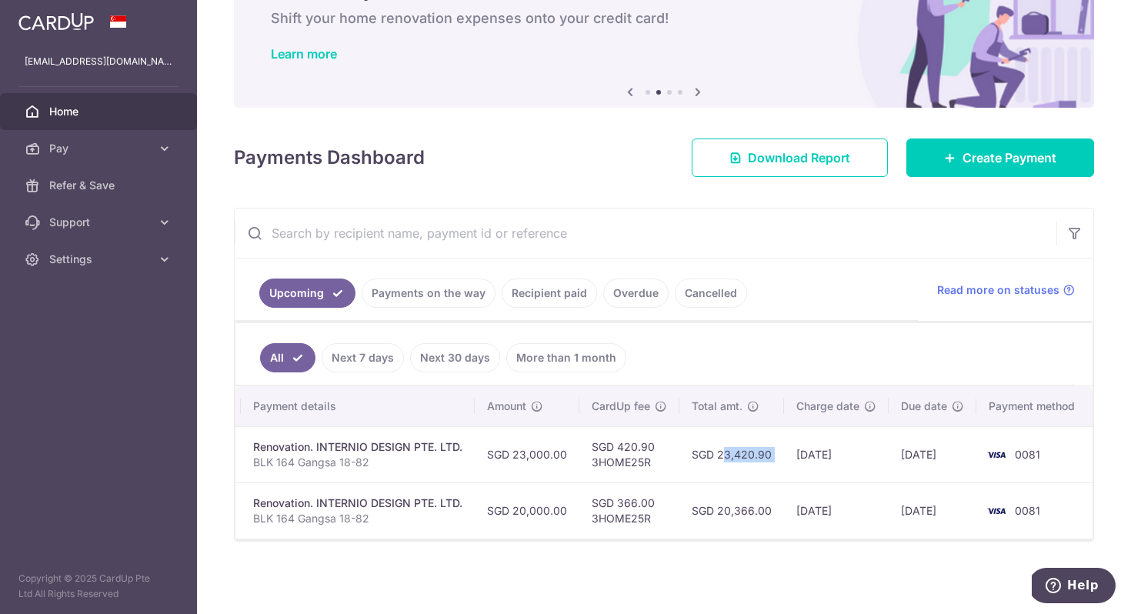
click at [738, 449] on td "SGD 23,420.90" at bounding box center [731, 454] width 105 height 56
click at [716, 452] on td "SGD 23,420.90" at bounding box center [731, 454] width 105 height 56
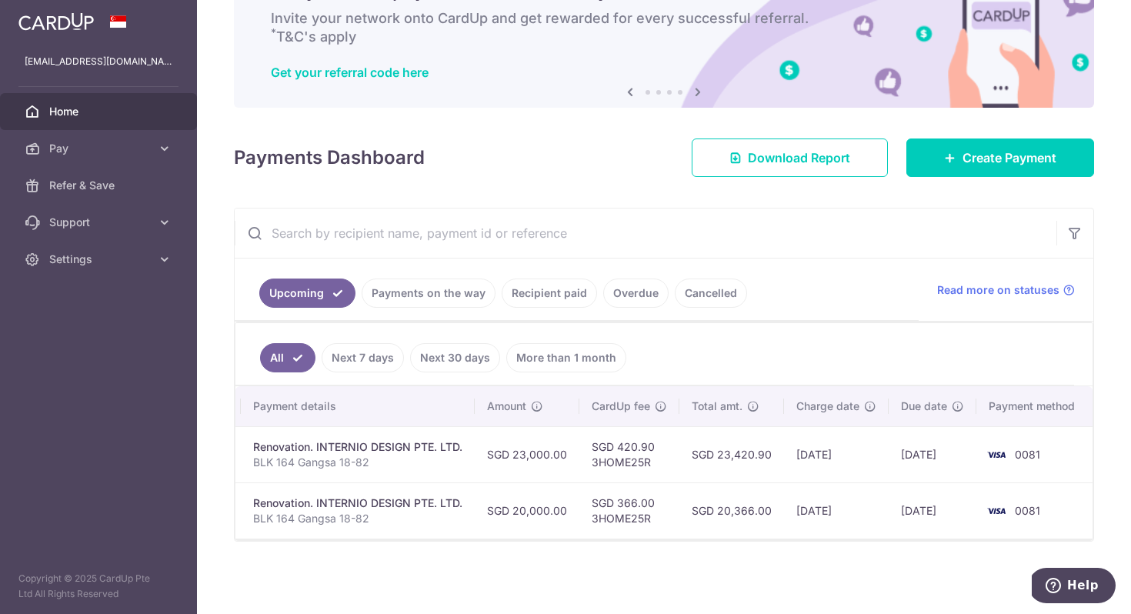
click at [404, 144] on h4 "Payments Dashboard" at bounding box center [329, 158] width 191 height 28
click at [368, 161] on h4 "Payments Dashboard" at bounding box center [329, 158] width 191 height 28
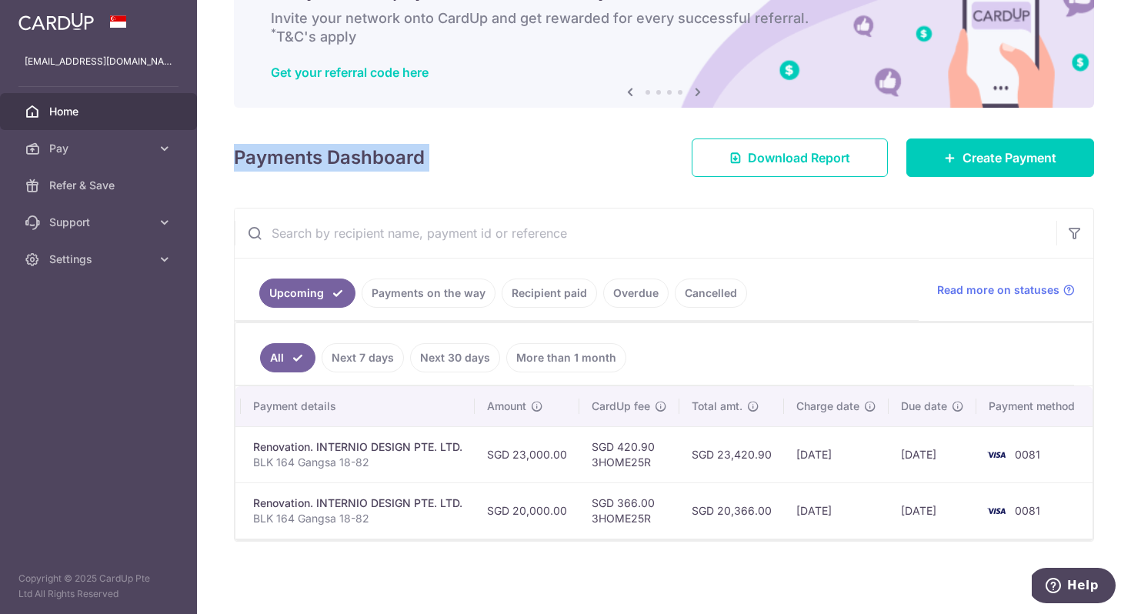
click at [368, 161] on h4 "Payments Dashboard" at bounding box center [329, 158] width 191 height 28
click at [374, 154] on h4 "Payments Dashboard" at bounding box center [329, 158] width 191 height 28
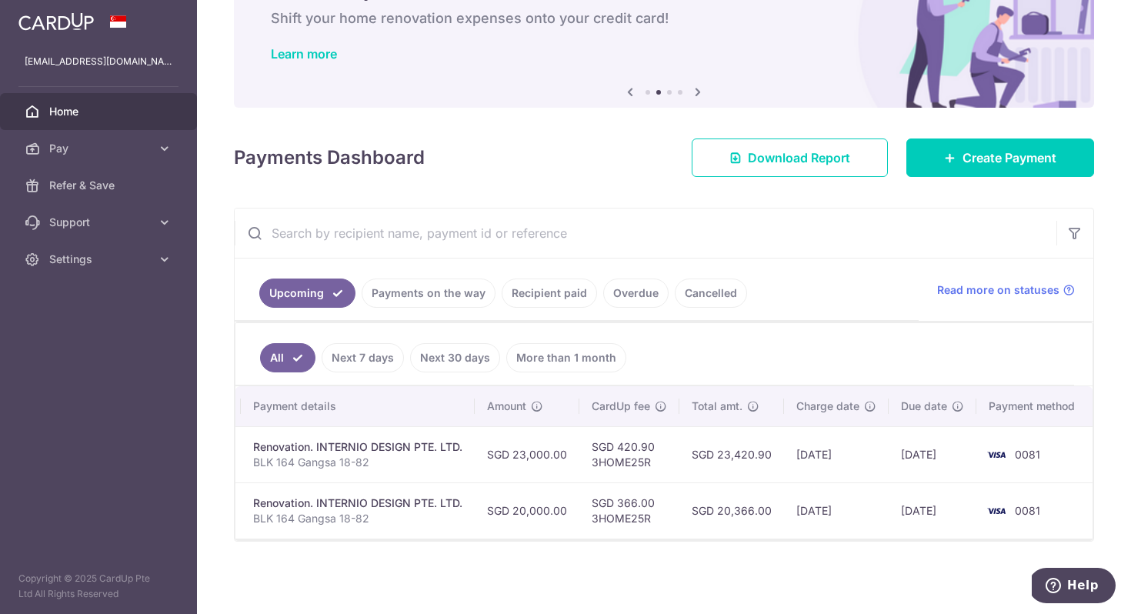
click at [617, 448] on td "SGD 420.90 3HOME25R" at bounding box center [629, 454] width 100 height 56
click at [620, 438] on td "SGD 420.90 3HOME25R" at bounding box center [629, 454] width 100 height 56
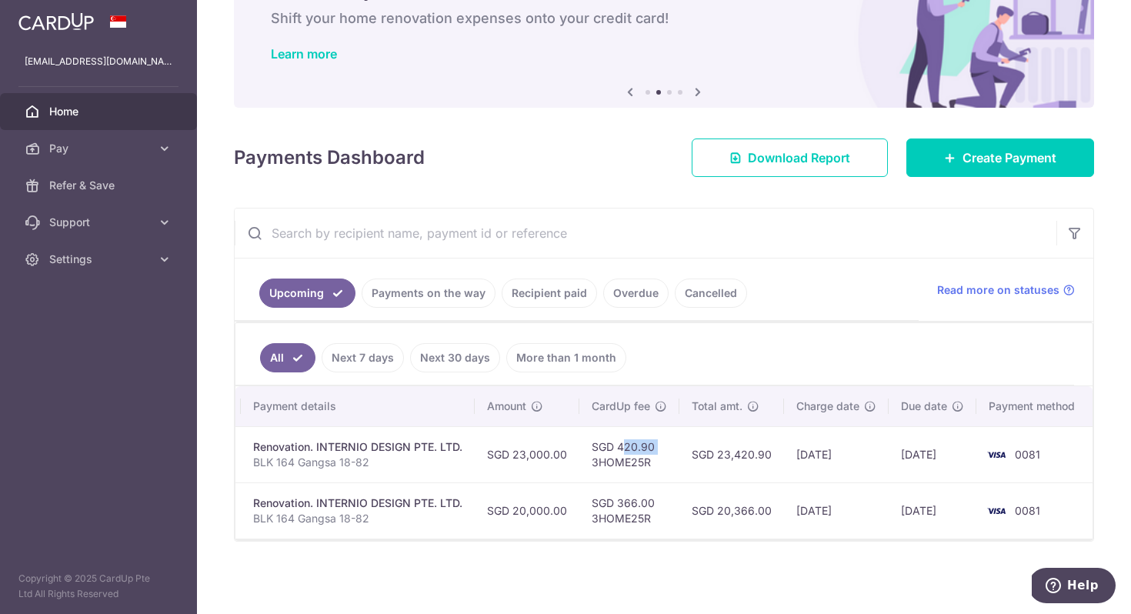
click at [620, 438] on td "SGD 420.90 3HOME25R" at bounding box center [629, 454] width 100 height 56
click at [623, 452] on td "SGD 420.90 3HOME25R" at bounding box center [629, 454] width 100 height 56
click at [618, 439] on td "SGD 420.90 3HOME25R" at bounding box center [629, 454] width 100 height 56
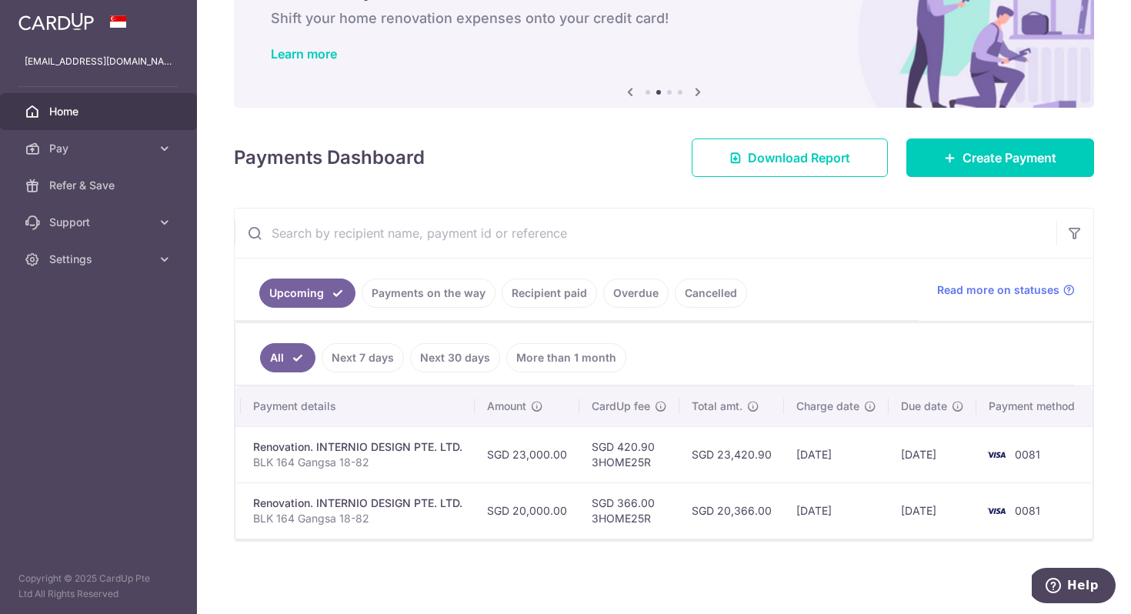
click at [618, 439] on td "SGD 420.90 3HOME25R" at bounding box center [629, 454] width 100 height 56
click at [620, 458] on td "SGD 420.90 3HOME25R" at bounding box center [629, 454] width 100 height 56
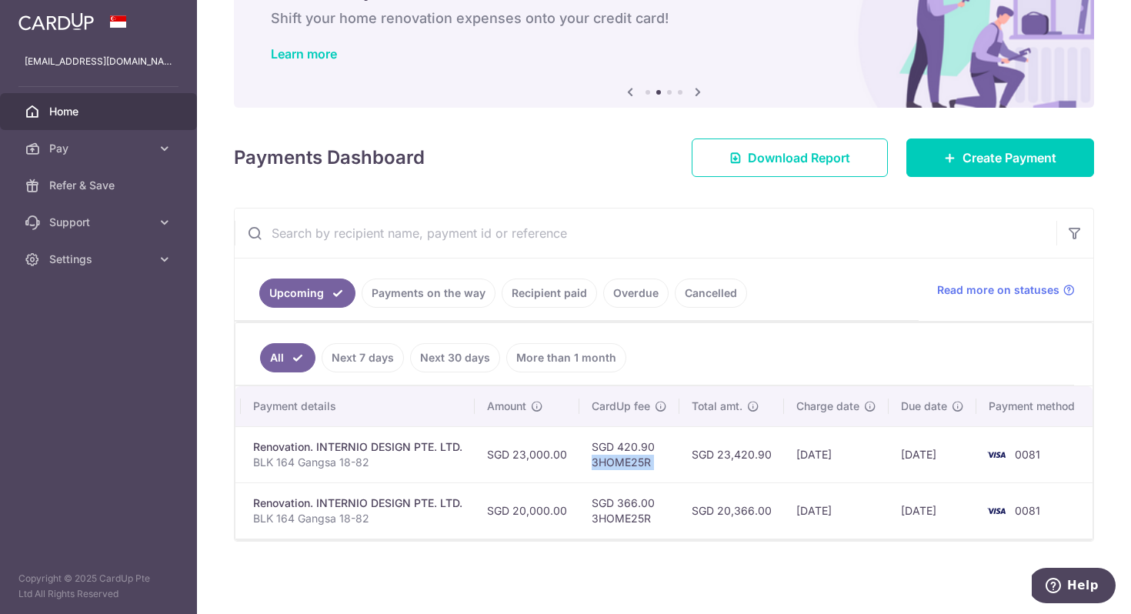
click at [633, 454] on td "SGD 420.90 3HOME25R" at bounding box center [629, 454] width 100 height 56
click at [625, 436] on td "SGD 420.90 3HOME25R" at bounding box center [629, 454] width 100 height 56
click at [624, 436] on td "SGD 420.90 3HOME25R" at bounding box center [629, 454] width 100 height 56
click at [647, 448] on td "SGD 420.90 3HOME25R" at bounding box center [629, 454] width 100 height 56
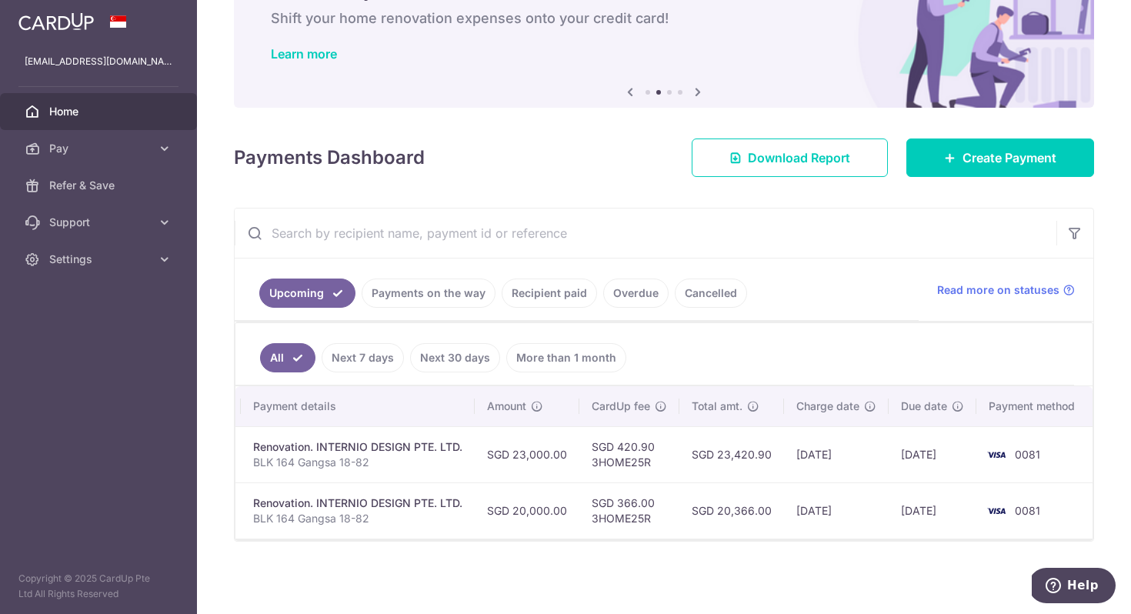
click at [632, 455] on td "SGD 420.90 3HOME25R" at bounding box center [629, 454] width 100 height 56
click at [632, 426] on td "SGD 420.90 3HOME25R" at bounding box center [629, 454] width 100 height 56
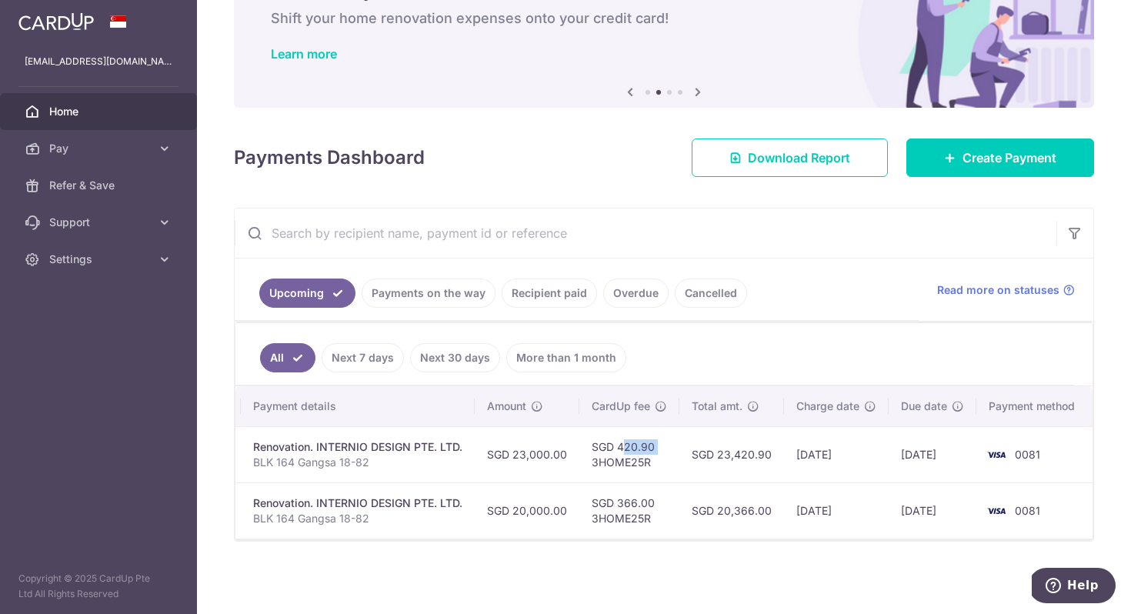
click at [632, 426] on td "SGD 420.90 3HOME25R" at bounding box center [629, 454] width 100 height 56
click at [638, 447] on td "SGD 420.90 3HOME25R" at bounding box center [629, 454] width 100 height 56
click at [632, 456] on td "SGD 420.90 3HOME25R" at bounding box center [629, 454] width 100 height 56
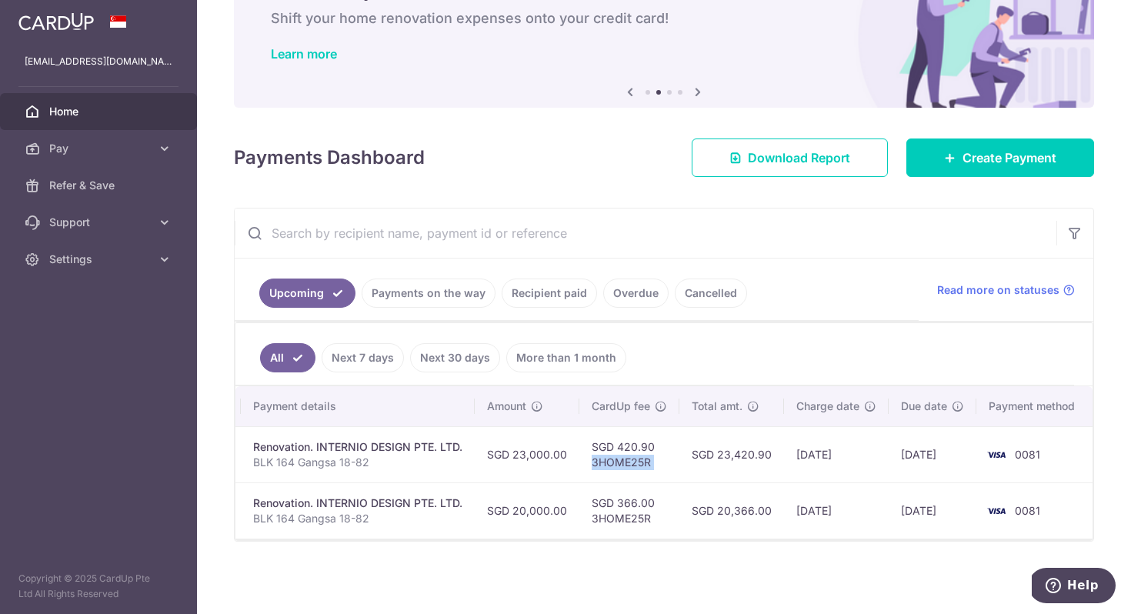
click at [654, 456] on td "SGD 420.90 3HOME25R" at bounding box center [629, 454] width 100 height 56
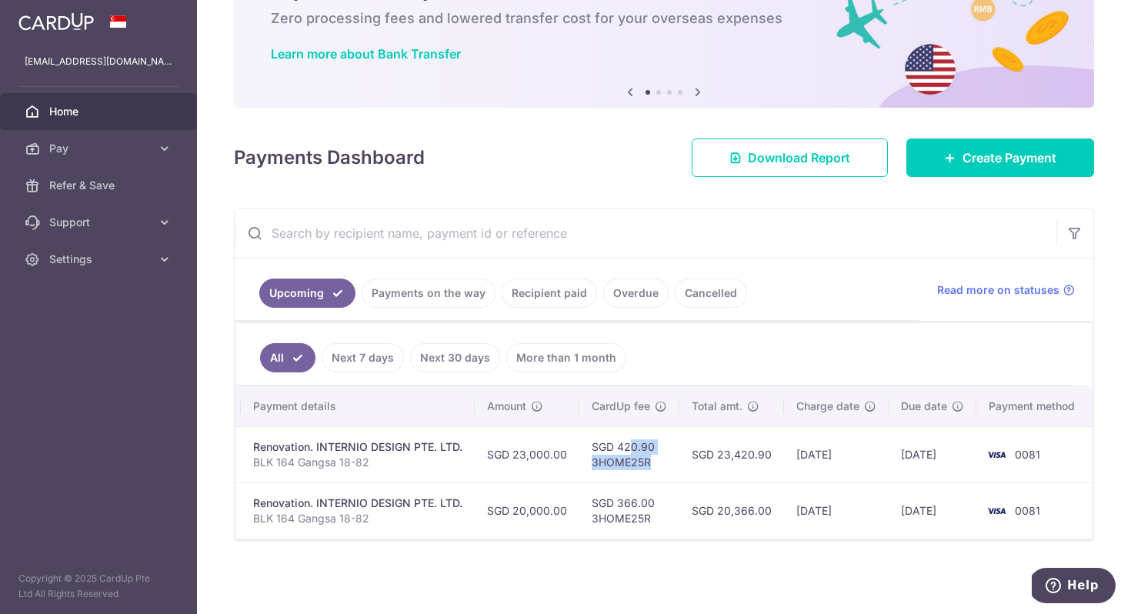
drag, startPoint x: 595, startPoint y: 438, endPoint x: 655, endPoint y: 458, distance: 62.5
click at [655, 458] on td "SGD 420.90 3HOME25R" at bounding box center [629, 454] width 100 height 56
drag, startPoint x: 647, startPoint y: 456, endPoint x: 579, endPoint y: 442, distance: 69.1
click at [579, 442] on td "SGD 420.90 3HOME25R" at bounding box center [629, 454] width 100 height 56
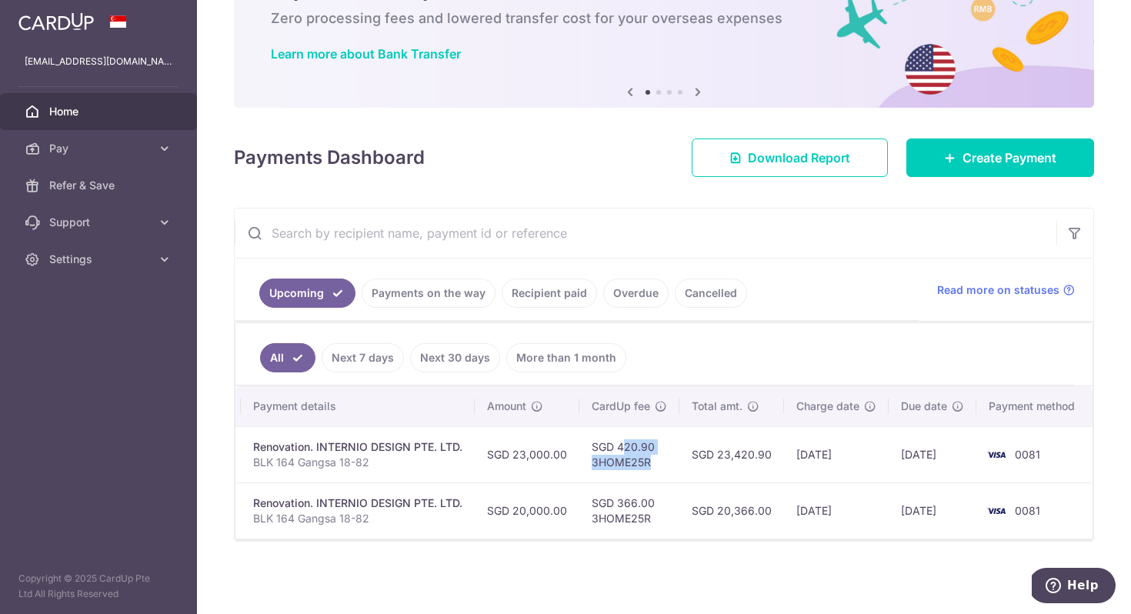
click at [579, 442] on td "SGD 420.90 3HOME25R" at bounding box center [629, 454] width 100 height 56
drag, startPoint x: 588, startPoint y: 439, endPoint x: 646, endPoint y: 452, distance: 59.7
click at [646, 452] on td "SGD 420.90 3HOME25R" at bounding box center [629, 454] width 100 height 56
click at [435, 439] on div "Renovation. INTERNIO DESIGN PTE. LTD." at bounding box center [357, 446] width 209 height 15
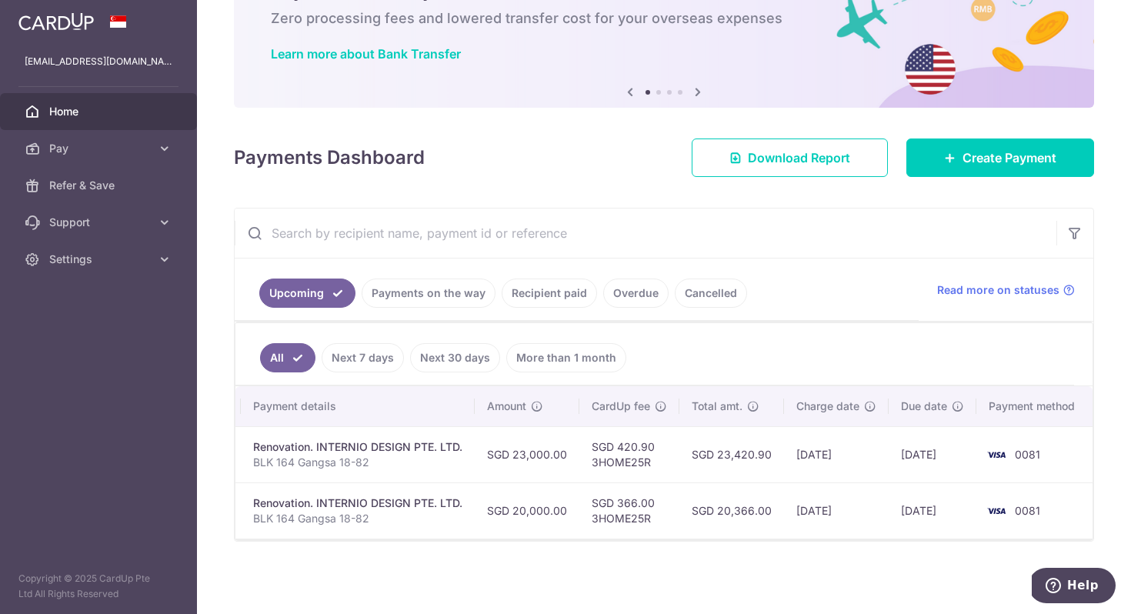
click at [435, 439] on div "Renovation. INTERNIO DESIGN PTE. LTD." at bounding box center [357, 446] width 209 height 15
click at [425, 461] on p "BLK 164 Gangsa 18-82" at bounding box center [357, 462] width 209 height 15
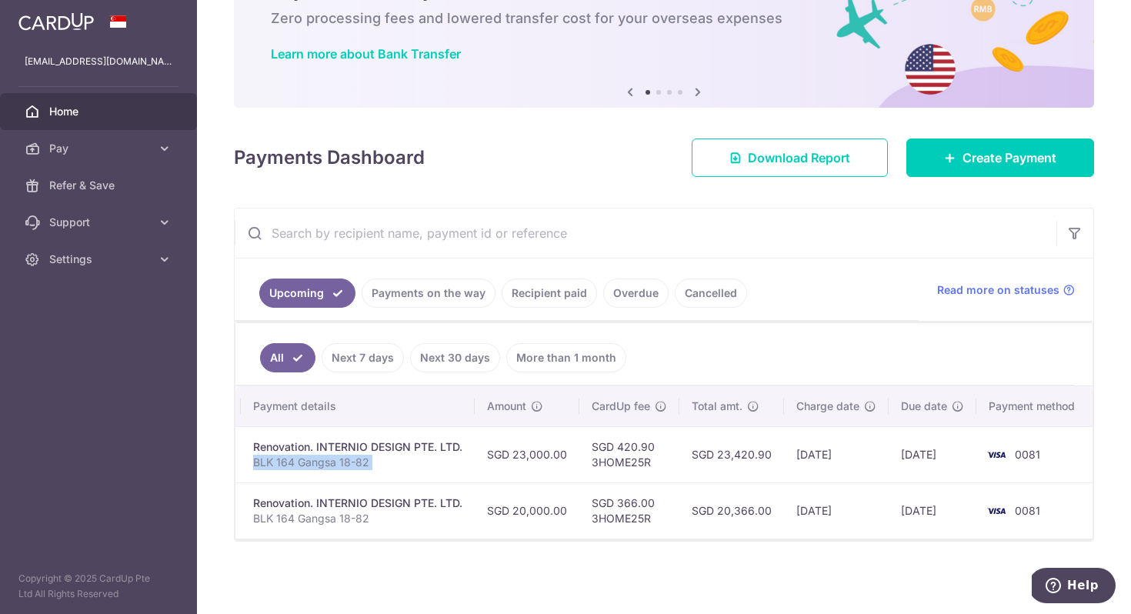
click at [435, 456] on p "BLK 164 Gangsa 18-82" at bounding box center [357, 462] width 209 height 15
click at [417, 439] on div "Renovation. INTERNIO DESIGN PTE. LTD." at bounding box center [357, 446] width 209 height 15
click at [361, 460] on p "BLK 164 Gangsa 18-82" at bounding box center [357, 462] width 209 height 15
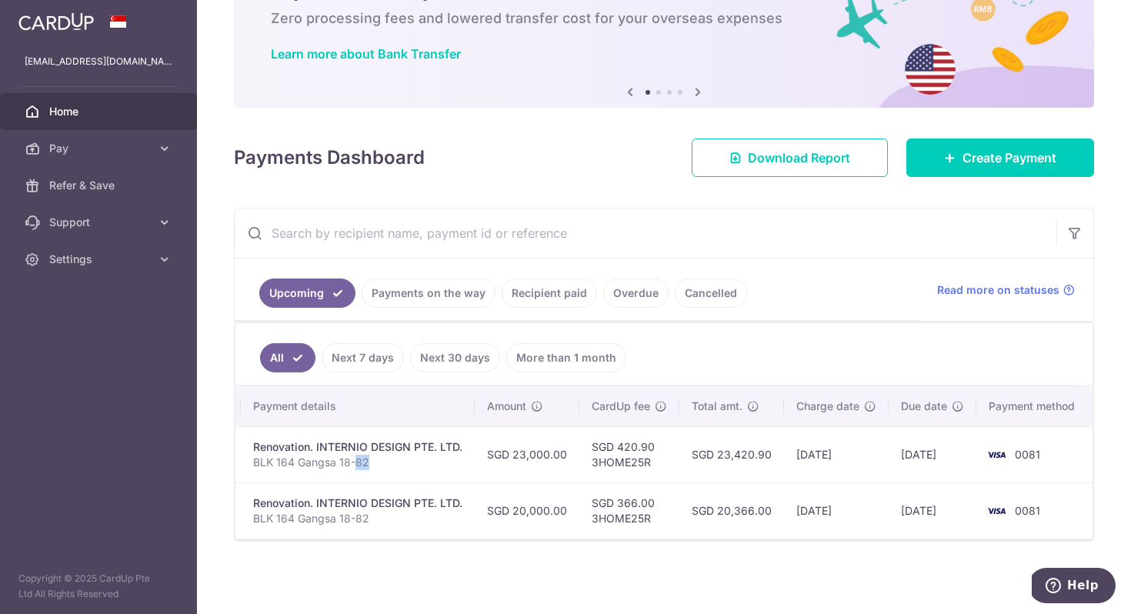
click at [361, 460] on p "BLK 164 Gangsa 18-82" at bounding box center [357, 462] width 209 height 15
click at [393, 455] on p "BLK 164 Gangsa 18-82" at bounding box center [357, 462] width 209 height 15
click at [519, 449] on td "SGD 23,000.00" at bounding box center [527, 454] width 105 height 56
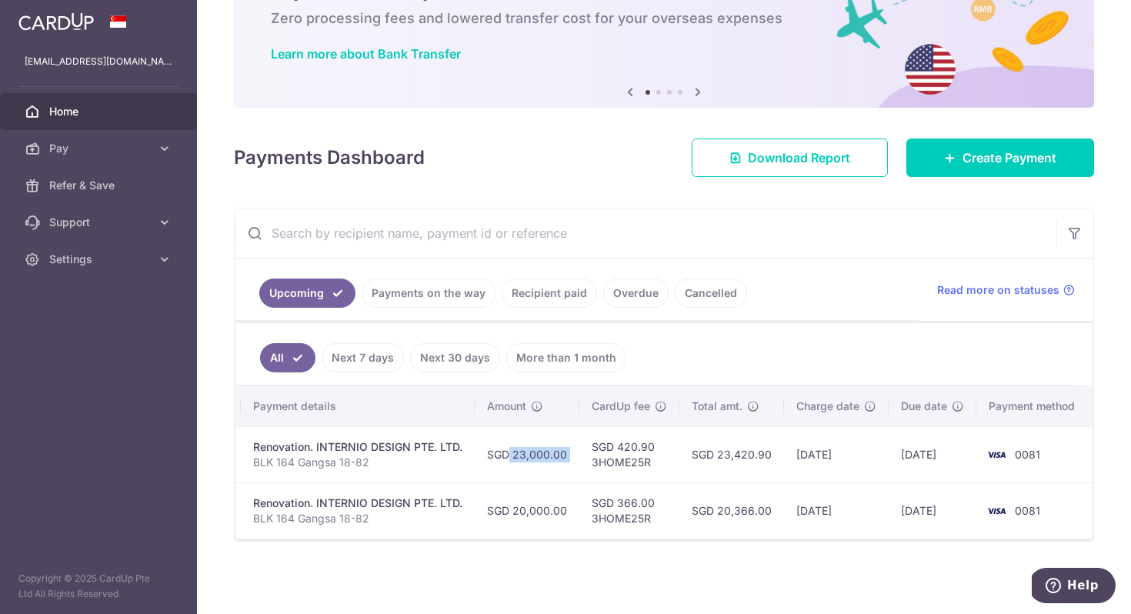
click at [519, 449] on td "SGD 23,000.00" at bounding box center [527, 454] width 105 height 56
click at [539, 449] on td "SGD 23,000.00" at bounding box center [527, 454] width 105 height 56
click at [552, 449] on td "SGD 23,000.00" at bounding box center [527, 454] width 105 height 56
